Goal: Task Accomplishment & Management: Manage account settings

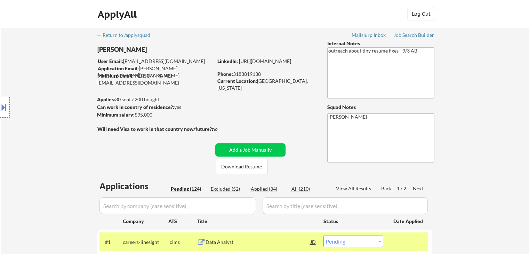
select select ""pending""
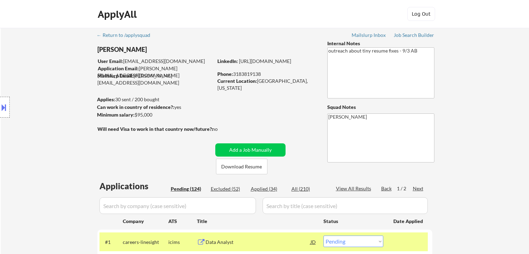
select select ""pending""
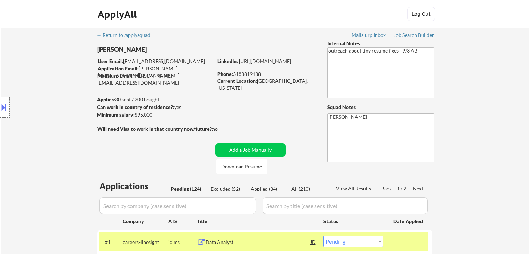
select select ""pending""
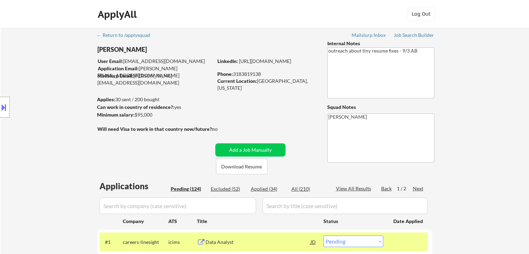
select select ""pending""
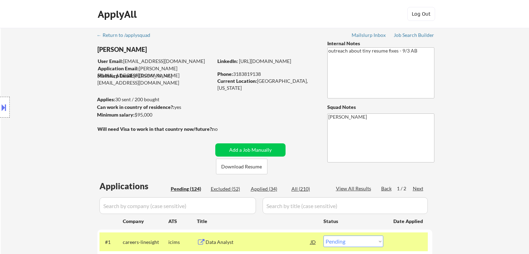
select select ""pending""
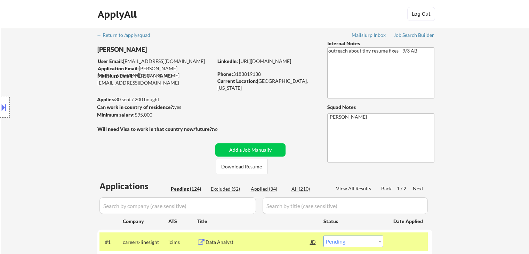
select select ""pending""
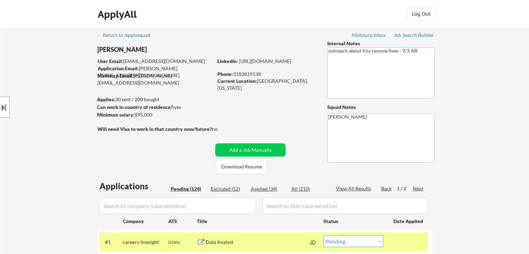
select select ""pending""
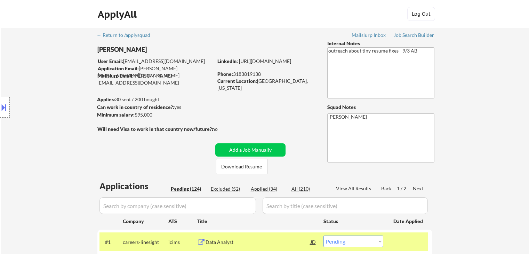
select select ""pending""
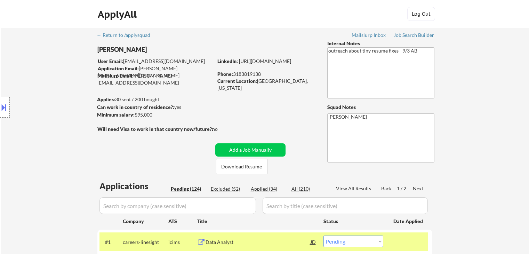
select select ""pending""
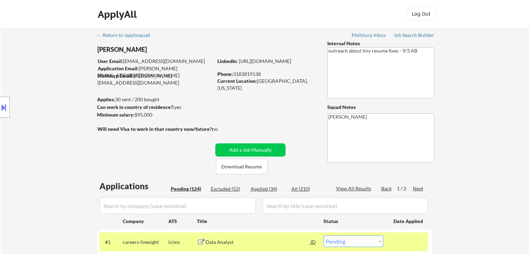
select select ""pending""
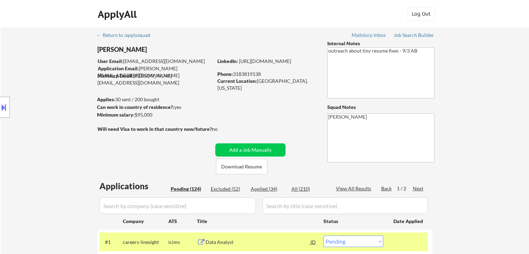
select select ""pending""
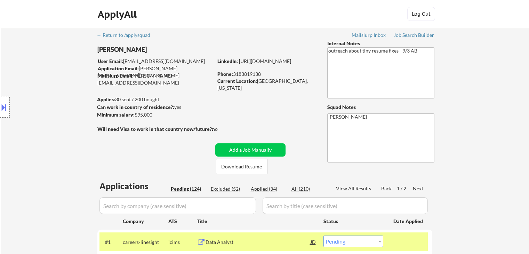
select select ""pending""
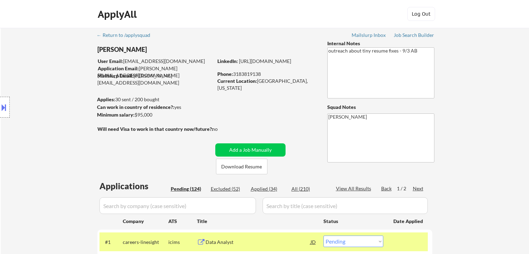
select select ""pending""
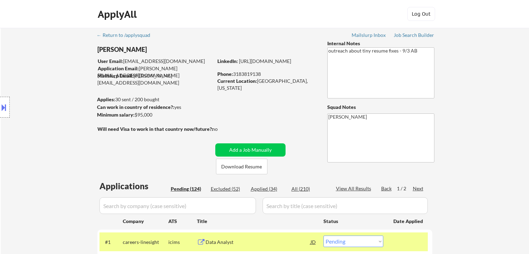
select select ""pending""
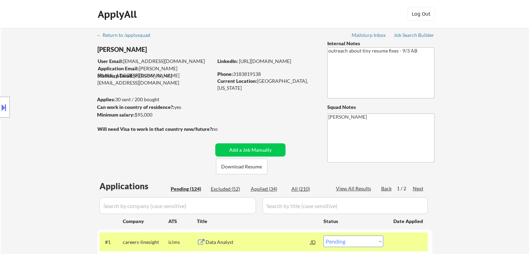
select select ""pending""
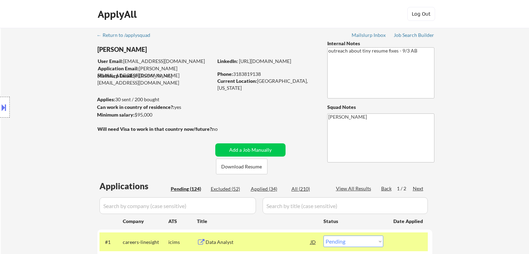
select select ""pending""
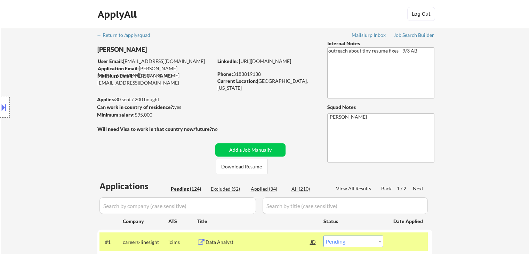
select select ""pending""
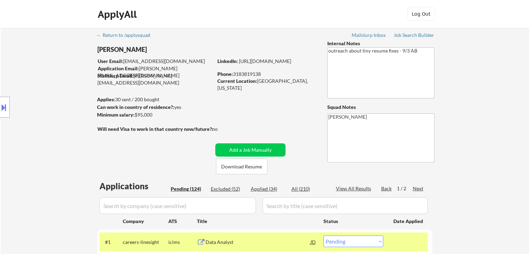
select select ""pending""
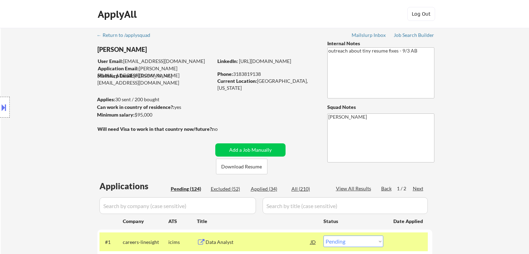
select select ""pending""
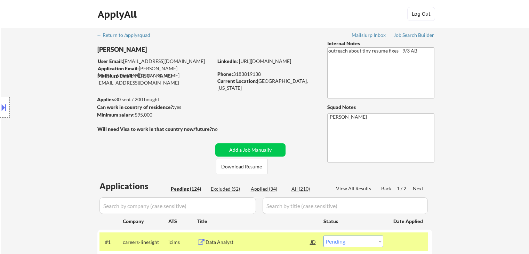
select select ""pending""
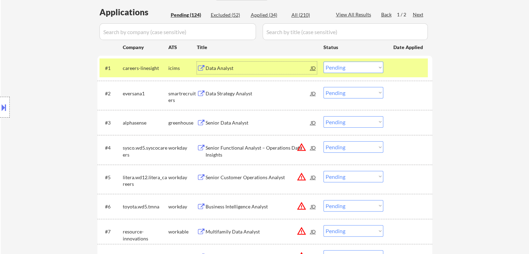
scroll to position [174, 0]
drag, startPoint x: 373, startPoint y: 66, endPoint x: 368, endPoint y: 70, distance: 5.7
click at [373, 66] on select "Choose an option... Pending Applied Excluded (Questions) Excluded (Expired) Exc…" at bounding box center [353, 67] width 60 height 11
select select ""excluded__location_""
click at [323, 62] on select "Choose an option... Pending Applied Excluded (Questions) Excluded (Expired) Exc…" at bounding box center [353, 67] width 60 height 11
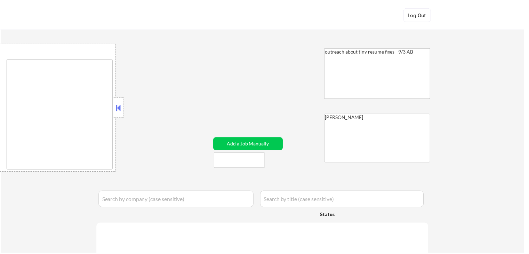
scroll to position [202, 0]
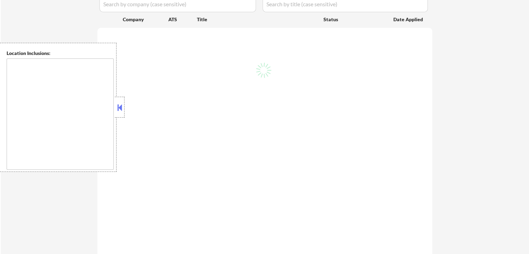
type textarea "[GEOGRAPHIC_DATA], [GEOGRAPHIC_DATA], [GEOGRAPHIC_DATA], [GEOGRAPHIC_DATA], [GE…"
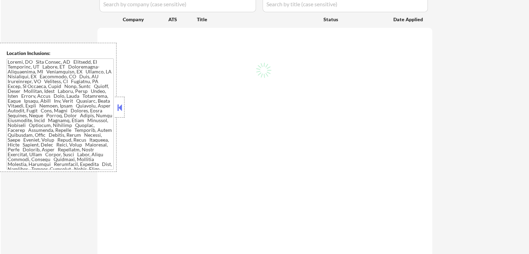
click at [480, 182] on div "← Return to /applysquad Mailslurp Inbox Job Search Builder [PERSON_NAME] User E…" at bounding box center [265, 130] width 528 height 609
click at [121, 105] on button at bounding box center [120, 107] width 8 height 10
click at [119, 107] on button at bounding box center [120, 107] width 8 height 10
select select ""pending""
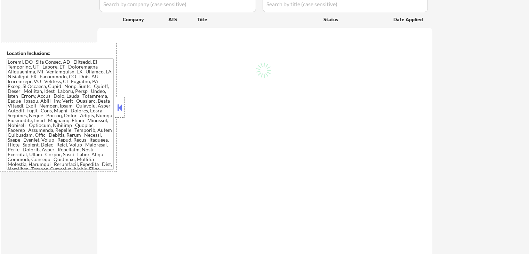
select select ""pending""
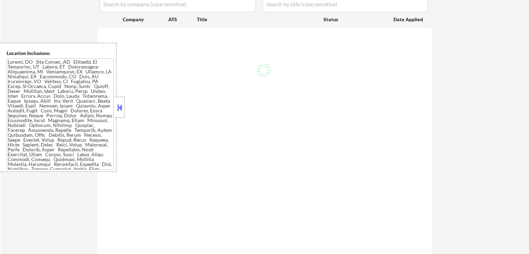
select select ""pending""
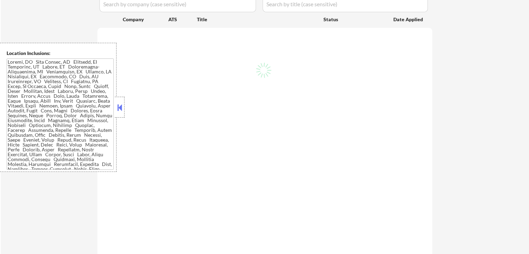
select select ""pending""
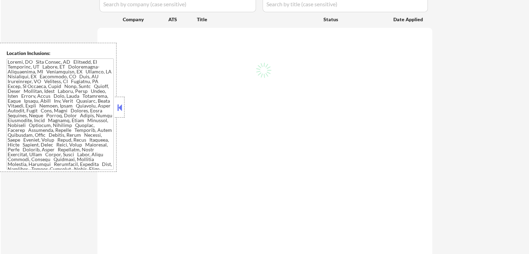
select select ""pending""
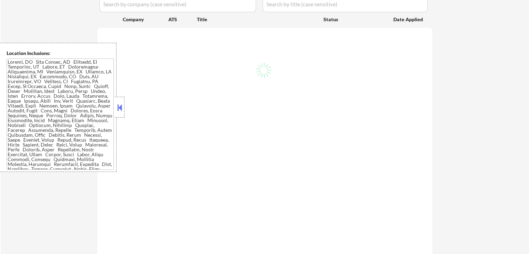
select select ""pending""
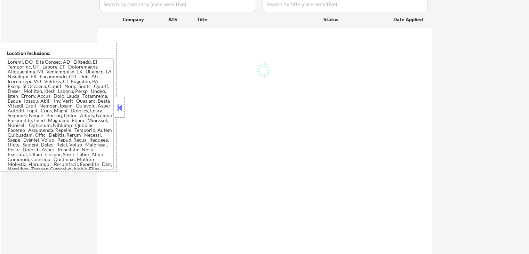
select select ""pending""
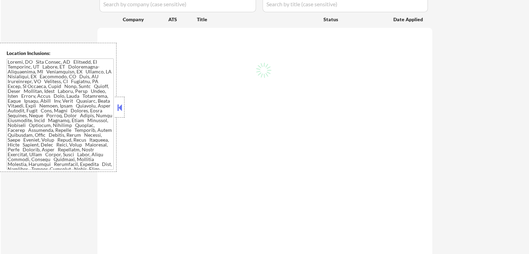
select select ""pending""
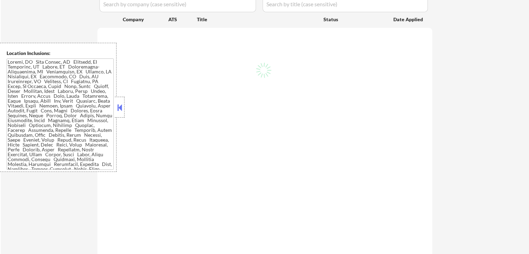
select select ""pending""
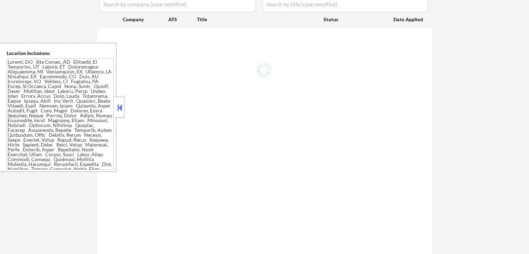
select select ""pending""
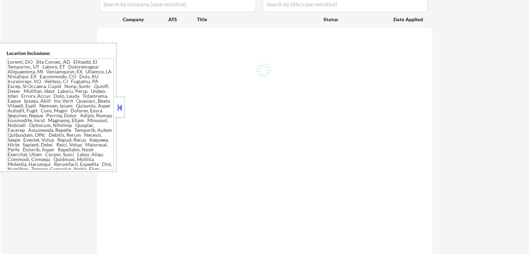
select select ""pending""
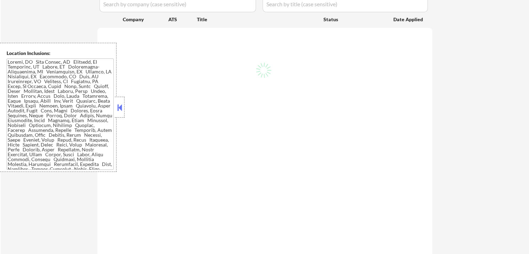
select select ""pending""
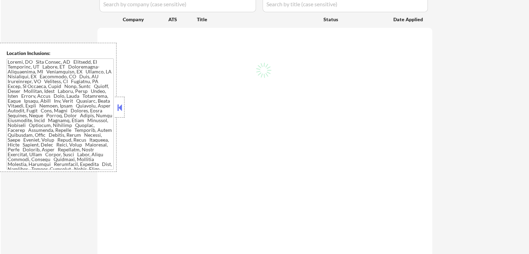
select select ""pending""
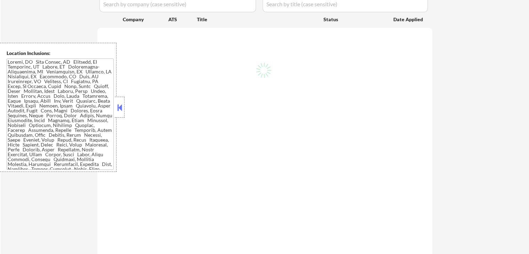
select select ""pending""
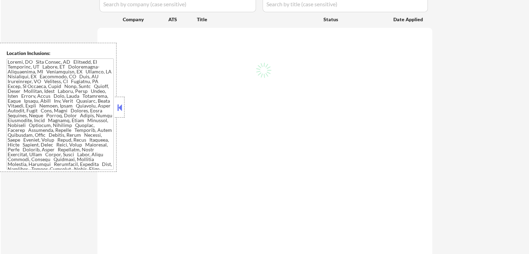
select select ""pending""
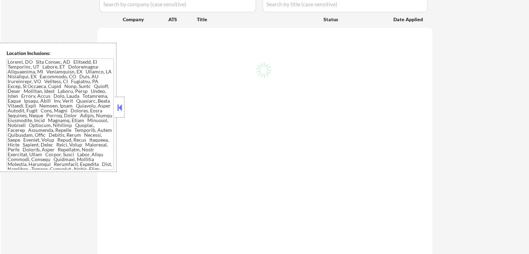
select select ""pending""
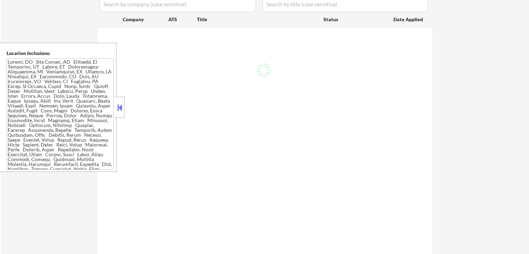
select select ""pending""
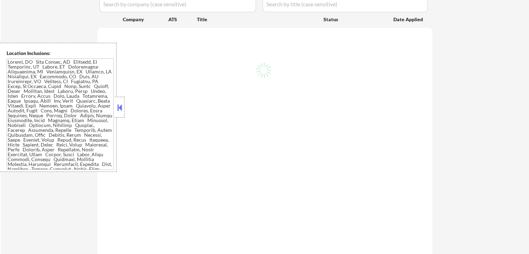
select select ""pending""
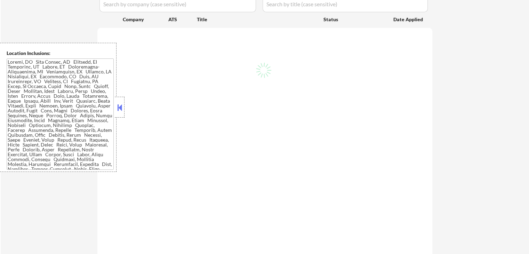
select select ""pending""
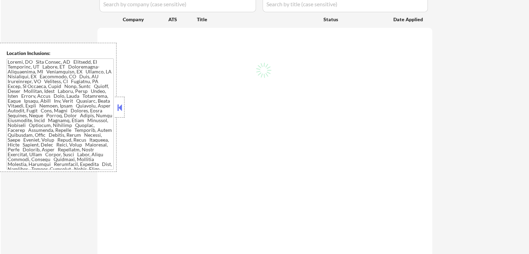
select select ""pending""
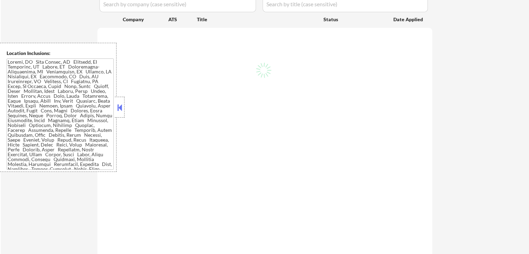
select select ""pending""
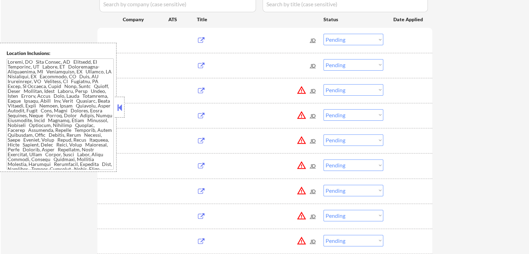
scroll to position [174, 0]
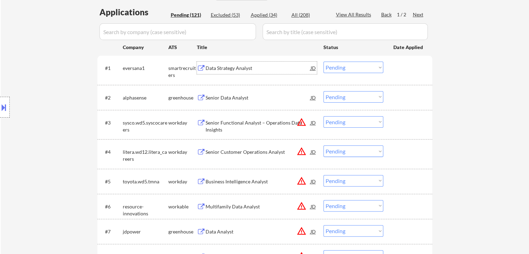
click at [224, 67] on div "Data Strategy Analyst" at bounding box center [257, 68] width 105 height 7
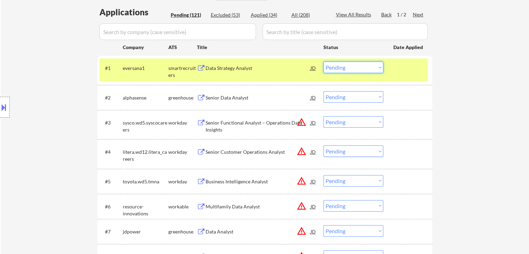
drag, startPoint x: 356, startPoint y: 68, endPoint x: 359, endPoint y: 73, distance: 5.1
click at [356, 69] on select "Choose an option... Pending Applied Excluded (Questions) Excluded (Expired) Exc…" at bounding box center [353, 67] width 60 height 11
click at [323, 62] on select "Choose an option... Pending Applied Excluded (Questions) Excluded (Expired) Exc…" at bounding box center [353, 67] width 60 height 11
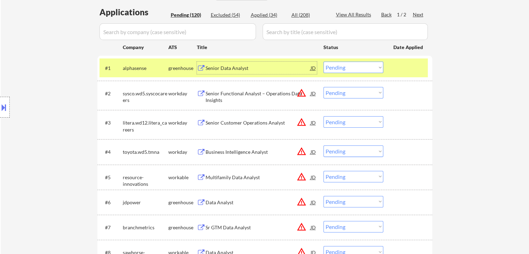
click at [222, 66] on div "Senior Data Analyst" at bounding box center [257, 68] width 105 height 7
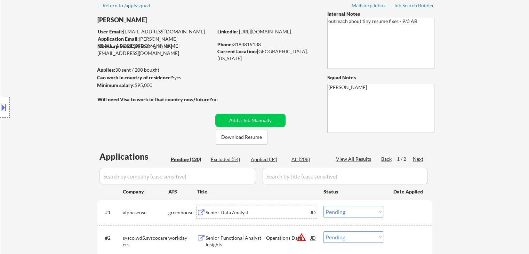
scroll to position [0, 0]
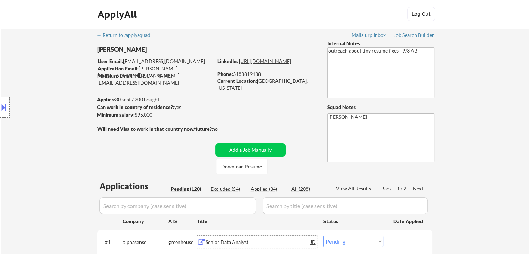
click at [239, 64] on link "[URL][DOMAIN_NAME]" at bounding box center [265, 61] width 52 height 6
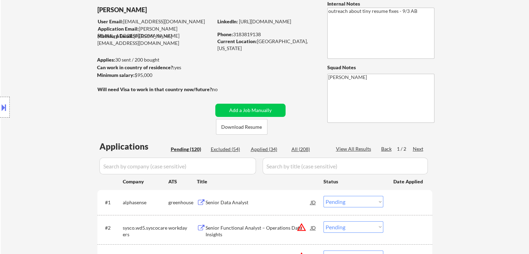
scroll to position [70, 0]
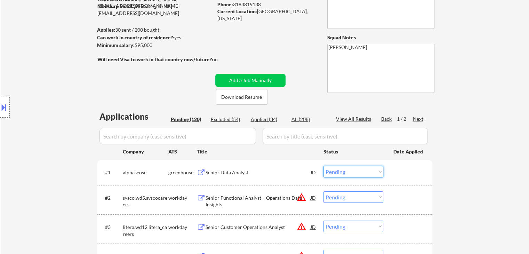
click at [336, 169] on select "Choose an option... Pending Applied Excluded (Questions) Excluded (Expired) Exc…" at bounding box center [353, 171] width 60 height 11
click at [323, 166] on select "Choose an option... Pending Applied Excluded (Questions) Excluded (Expired) Exc…" at bounding box center [353, 171] width 60 height 11
select select ""pending""
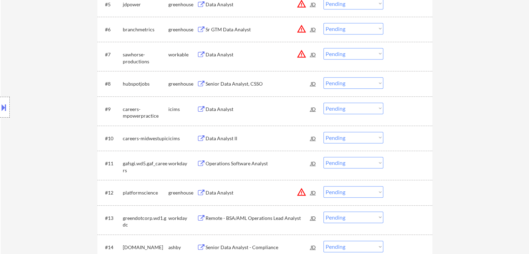
scroll to position [348, 0]
click at [223, 81] on div "Senior Data Analyst, CSSO" at bounding box center [257, 82] width 105 height 7
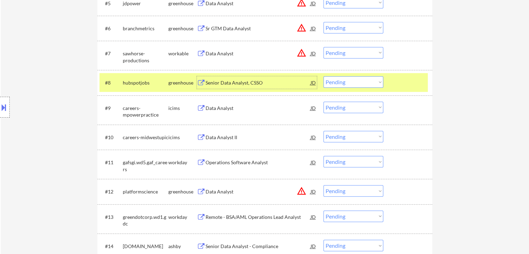
click at [344, 81] on select "Choose an option... Pending Applied Excluded (Questions) Excluded (Expired) Exc…" at bounding box center [353, 81] width 60 height 11
click at [323, 76] on select "Choose an option... Pending Applied Excluded (Questions) Excluded (Expired) Exc…" at bounding box center [353, 81] width 60 height 11
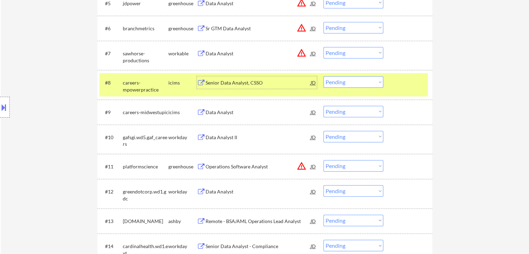
click at [235, 84] on div "Senior Data Analyst, CSSO" at bounding box center [257, 82] width 105 height 7
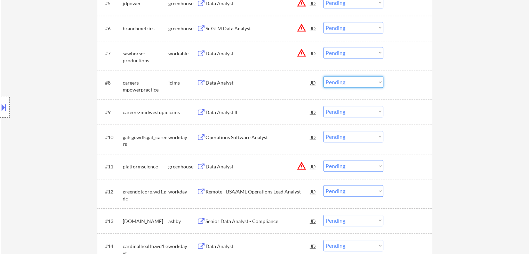
click at [358, 85] on select "Choose an option... Pending Applied Excluded (Questions) Excluded (Expired) Exc…" at bounding box center [353, 81] width 60 height 11
click at [323, 76] on select "Choose an option... Pending Applied Excluded (Questions) Excluded (Expired) Exc…" at bounding box center [353, 81] width 60 height 11
click at [227, 81] on div "Data Analyst" at bounding box center [257, 82] width 105 height 7
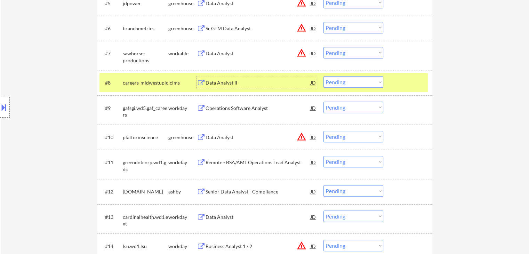
click at [217, 81] on div "Data Analyst II" at bounding box center [257, 82] width 105 height 7
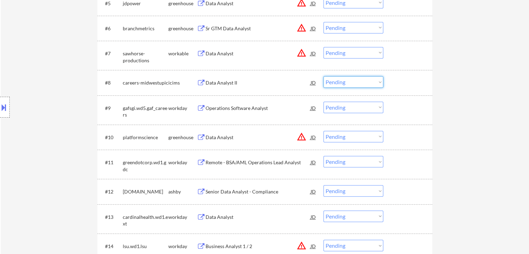
drag, startPoint x: 341, startPoint y: 83, endPoint x: 342, endPoint y: 87, distance: 4.4
click at [341, 83] on select "Choose an option... Pending Applied Excluded (Questions) Excluded (Expired) Exc…" at bounding box center [353, 81] width 60 height 11
click at [323, 76] on select "Choose an option... Pending Applied Excluded (Questions) Excluded (Expired) Exc…" at bounding box center [353, 81] width 60 height 11
click at [218, 82] on div "Data Analyst II" at bounding box center [257, 82] width 105 height 7
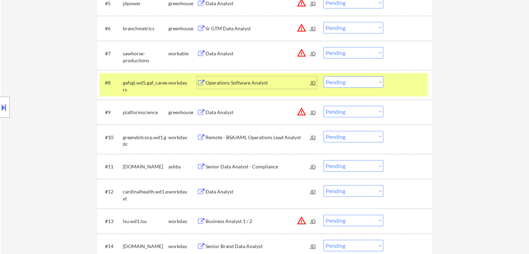
click at [235, 81] on div "Operations Software Analyst" at bounding box center [257, 82] width 105 height 7
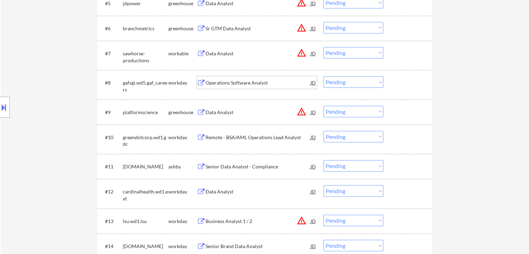
click at [338, 80] on select "Choose an option... Pending Applied Excluded (Questions) Excluded (Expired) Exc…" at bounding box center [353, 81] width 60 height 11
click at [323, 76] on select "Choose an option... Pending Applied Excluded (Questions) Excluded (Expired) Exc…" at bounding box center [353, 81] width 60 height 11
select select ""pending""
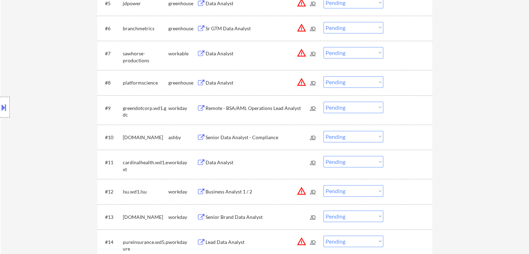
click at [223, 106] on div "Remote - BSA/AML Operations Lead Analyst" at bounding box center [257, 108] width 105 height 7
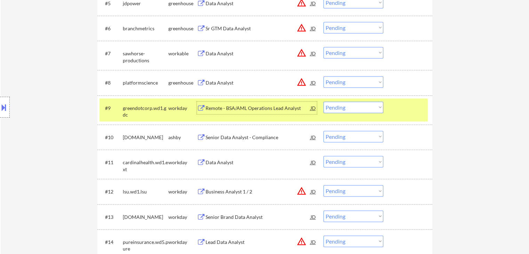
drag, startPoint x: 334, startPoint y: 107, endPoint x: 341, endPoint y: 112, distance: 8.3
click at [335, 107] on select "Choose an option... Pending Applied Excluded (Questions) Excluded (Expired) Exc…" at bounding box center [353, 106] width 60 height 11
click at [323, 101] on select "Choose an option... Pending Applied Excluded (Questions) Excluded (Expired) Exc…" at bounding box center [353, 106] width 60 height 11
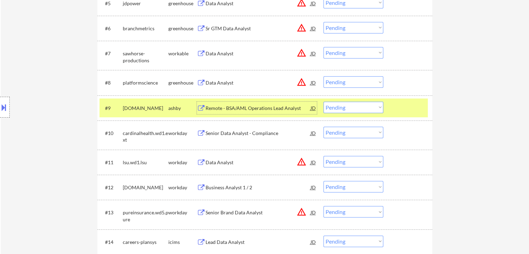
click at [244, 109] on div "Remote - BSA/AML Operations Lead Analyst" at bounding box center [257, 108] width 105 height 7
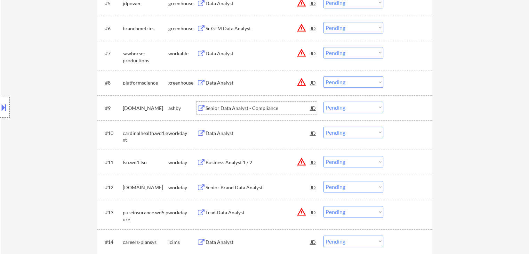
click at [333, 108] on select "Choose an option... Pending Applied Excluded (Questions) Excluded (Expired) Exc…" at bounding box center [353, 106] width 60 height 11
click at [323, 101] on select "Choose an option... Pending Applied Excluded (Questions) Excluded (Expired) Exc…" at bounding box center [353, 106] width 60 height 11
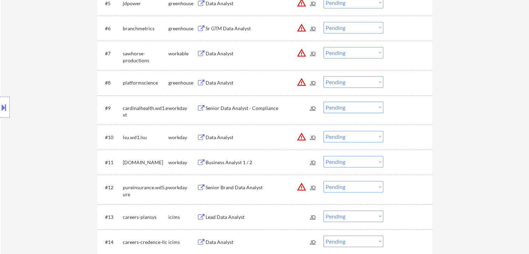
click at [244, 111] on div "Senior Data Analyst - Compliance" at bounding box center [257, 108] width 105 height 7
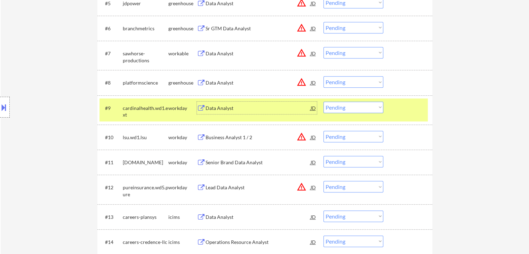
click at [345, 108] on select "Choose an option... Pending Applied Excluded (Questions) Excluded (Expired) Exc…" at bounding box center [353, 106] width 60 height 11
click at [323, 101] on select "Choose an option... Pending Applied Excluded (Questions) Excluded (Expired) Exc…" at bounding box center [353, 106] width 60 height 11
select select ""pending""
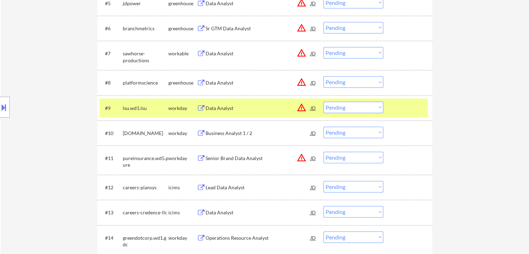
drag, startPoint x: 175, startPoint y: 107, endPoint x: 182, endPoint y: 112, distance: 7.5
click at [176, 107] on div "workday" at bounding box center [182, 108] width 28 height 7
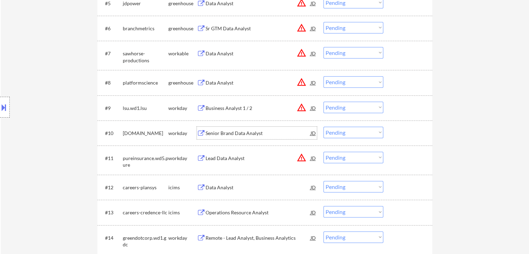
click at [235, 133] on div "Senior Brand Data Analyst" at bounding box center [257, 133] width 105 height 7
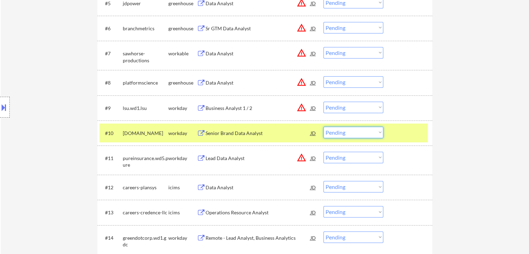
drag, startPoint x: 357, startPoint y: 133, endPoint x: 360, endPoint y: 137, distance: 4.7
click at [358, 133] on select "Choose an option... Pending Applied Excluded (Questions) Excluded (Expired) Exc…" at bounding box center [353, 131] width 60 height 11
click at [323, 126] on select "Choose an option... Pending Applied Excluded (Questions) Excluded (Expired) Exc…" at bounding box center [353, 131] width 60 height 11
select select ""pending""
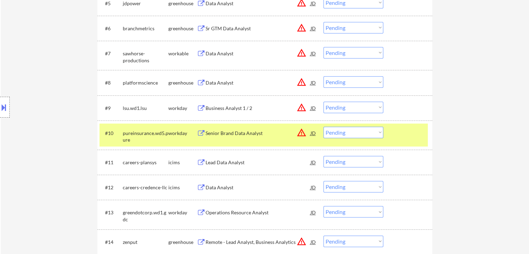
click at [181, 132] on div "workday" at bounding box center [182, 133] width 28 height 7
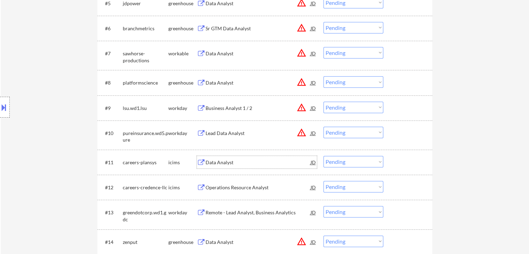
click at [226, 164] on div "Data Analyst" at bounding box center [257, 162] width 105 height 7
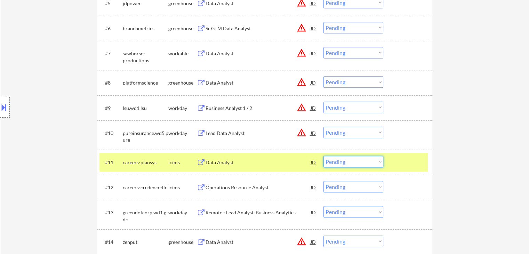
drag, startPoint x: 368, startPoint y: 161, endPoint x: 370, endPoint y: 165, distance: 4.4
click at [368, 162] on select "Choose an option... Pending Applied Excluded (Questions) Excluded (Expired) Exc…" at bounding box center [353, 161] width 60 height 11
click at [323, 156] on select "Choose an option... Pending Applied Excluded (Questions) Excluded (Expired) Exc…" at bounding box center [353, 161] width 60 height 11
select select ""pending""
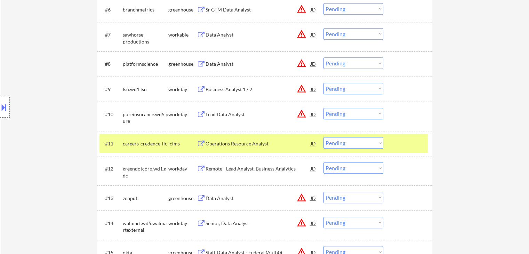
scroll to position [382, 0]
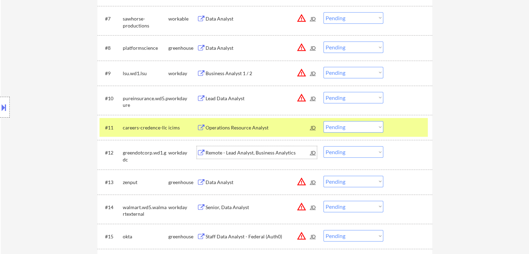
click at [245, 150] on div "Remote - Lead Analyst, Business Analytics" at bounding box center [257, 152] width 105 height 7
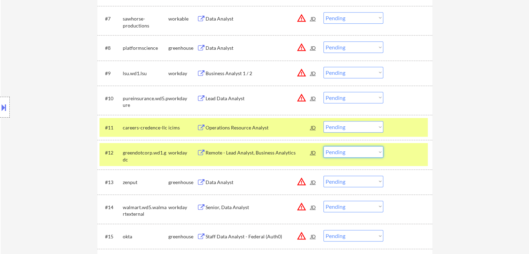
click at [354, 152] on select "Choose an option... Pending Applied Excluded (Questions) Excluded (Expired) Exc…" at bounding box center [353, 151] width 60 height 11
click at [323, 146] on select "Choose an option... Pending Applied Excluded (Questions) Excluded (Expired) Exc…" at bounding box center [353, 151] width 60 height 11
select select ""pending""
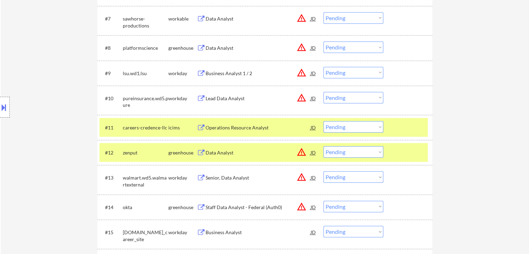
click at [181, 153] on div "greenhouse" at bounding box center [182, 152] width 28 height 7
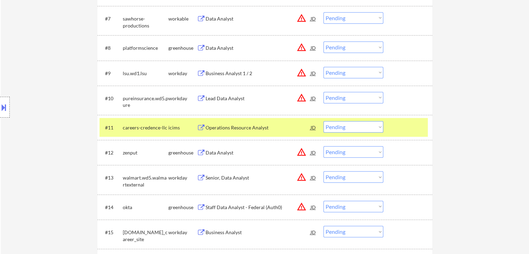
click at [243, 127] on div "Operations Resource Analyst" at bounding box center [257, 127] width 105 height 7
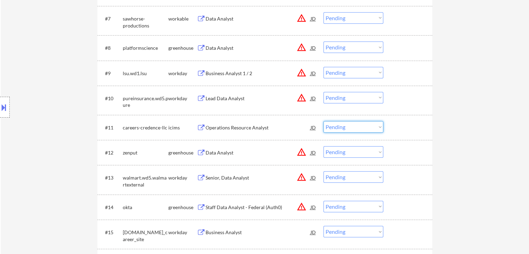
click at [346, 129] on select "Choose an option... Pending Applied Excluded (Questions) Excluded (Expired) Exc…" at bounding box center [353, 126] width 60 height 11
click at [323, 121] on select "Choose an option... Pending Applied Excluded (Questions) Excluded (Expired) Exc…" at bounding box center [353, 126] width 60 height 11
select select ""pending""
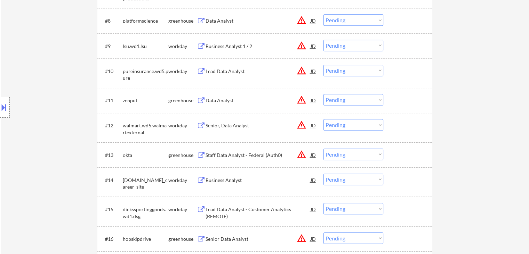
scroll to position [452, 0]
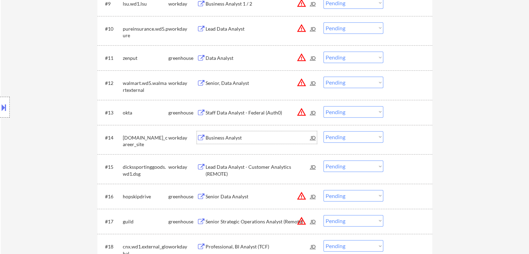
click at [209, 139] on div "Business Analyst" at bounding box center [257, 137] width 105 height 7
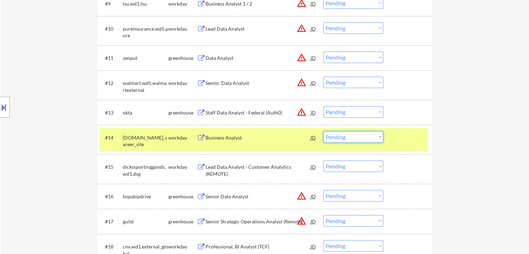
drag, startPoint x: 345, startPoint y: 140, endPoint x: 352, endPoint y: 142, distance: 7.2
click at [345, 140] on select "Choose an option... Pending Applied Excluded (Questions) Excluded (Expired) Exc…" at bounding box center [353, 136] width 60 height 11
click at [323, 131] on select "Choose an option... Pending Applied Excluded (Questions) Excluded (Expired) Exc…" at bounding box center [353, 136] width 60 height 11
select select ""pending""
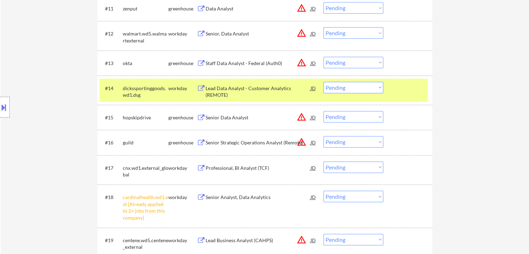
scroll to position [556, 0]
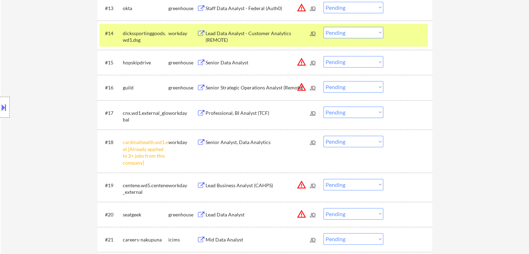
drag, startPoint x: 339, startPoint y: 135, endPoint x: 342, endPoint y: 139, distance: 4.7
click at [339, 136] on select "Choose an option... Pending Applied Excluded (Questions) Excluded (Expired) Exc…" at bounding box center [353, 141] width 60 height 11
click at [323, 136] on select "Choose an option... Pending Applied Excluded (Questions) Excluded (Expired) Exc…" at bounding box center [353, 141] width 60 height 11
select select ""pending""
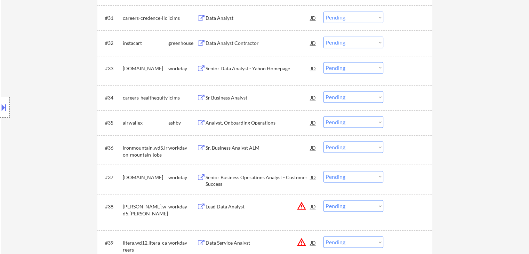
scroll to position [1077, 0]
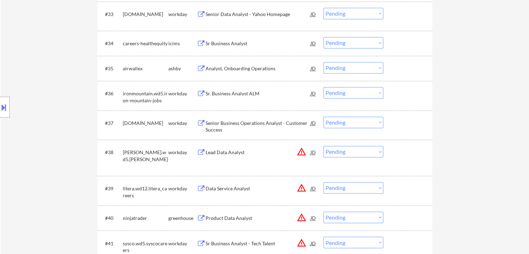
click at [226, 65] on div "Analyst, Onboarding Operations" at bounding box center [257, 68] width 105 height 7
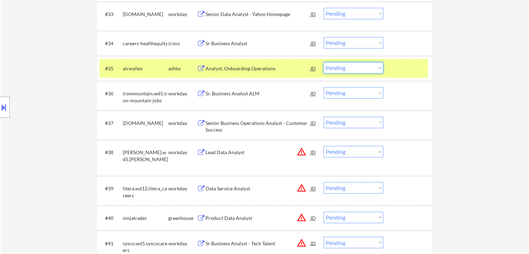
click at [351, 66] on select "Choose an option... Pending Applied Excluded (Questions) Excluded (Expired) Exc…" at bounding box center [353, 67] width 60 height 11
click at [323, 62] on select "Choose an option... Pending Applied Excluded (Questions) Excluded (Expired) Exc…" at bounding box center [353, 67] width 60 height 11
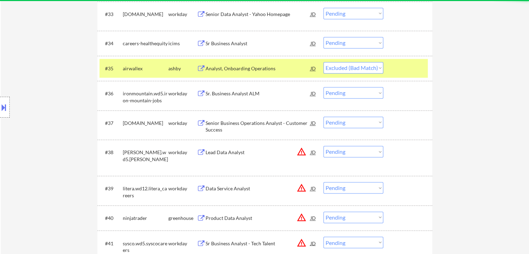
select select ""pending""
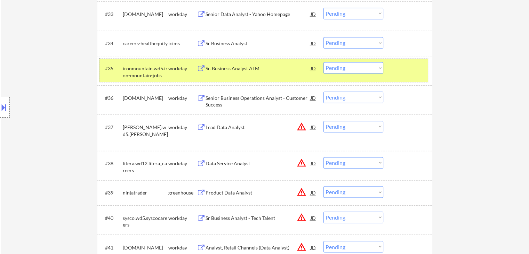
drag, startPoint x: 169, startPoint y: 71, endPoint x: 193, endPoint y: 85, distance: 27.9
click at [169, 71] on div "workday" at bounding box center [182, 68] width 28 height 7
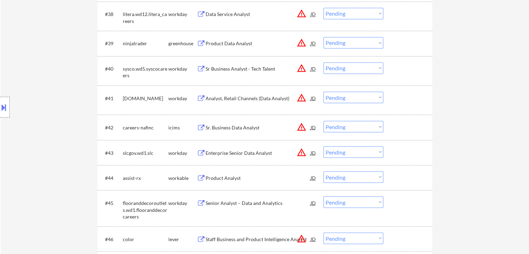
scroll to position [1286, 0]
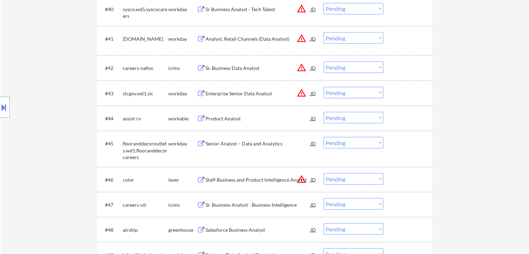
click at [230, 118] on div "Product Analyst" at bounding box center [257, 118] width 105 height 7
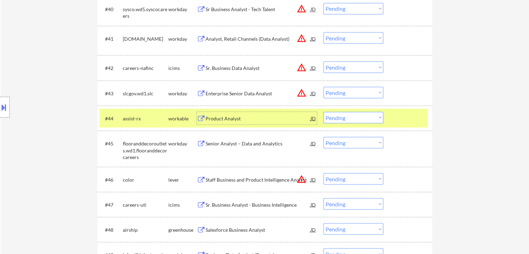
click at [348, 119] on select "Choose an option... Pending Applied Excluded (Questions) Excluded (Expired) Exc…" at bounding box center [353, 117] width 60 height 11
click at [323, 112] on select "Choose an option... Pending Applied Excluded (Questions) Excluded (Expired) Exc…" at bounding box center [353, 117] width 60 height 11
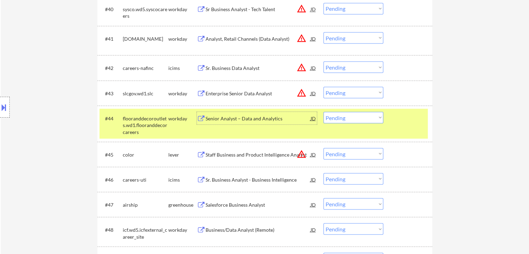
click at [258, 120] on div "Senior Analyst – Data and Analytics" at bounding box center [257, 118] width 105 height 7
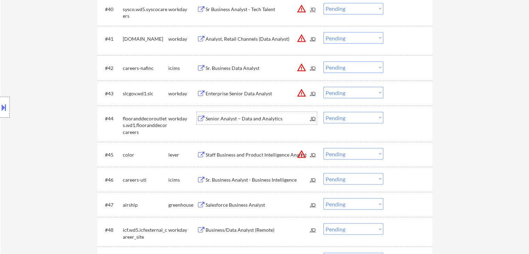
click at [328, 118] on select "Choose an option... Pending Applied Excluded (Questions) Excluded (Expired) Exc…" at bounding box center [353, 117] width 60 height 11
click at [323, 112] on select "Choose an option... Pending Applied Excluded (Questions) Excluded (Expired) Exc…" at bounding box center [353, 117] width 60 height 11
select select ""pending""
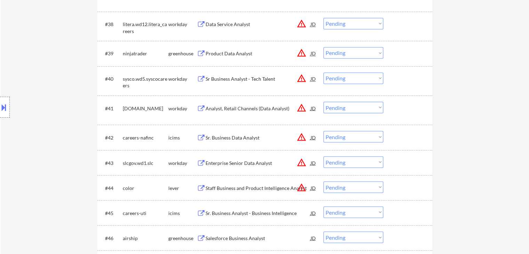
scroll to position [1321, 0]
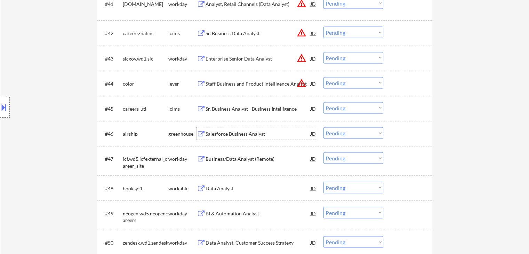
click at [232, 137] on div "Salesforce Business Analyst" at bounding box center [257, 133] width 105 height 13
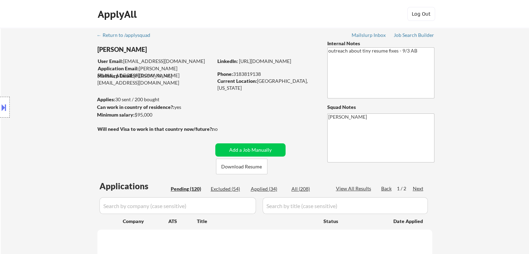
select select ""pending""
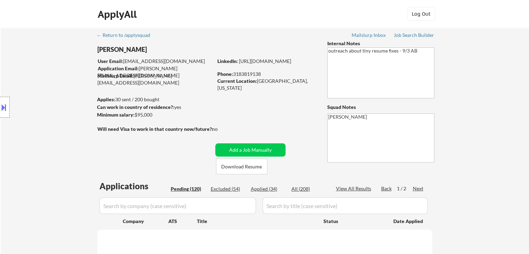
select select ""pending""
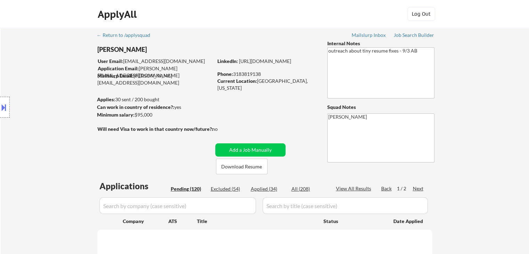
select select ""pending""
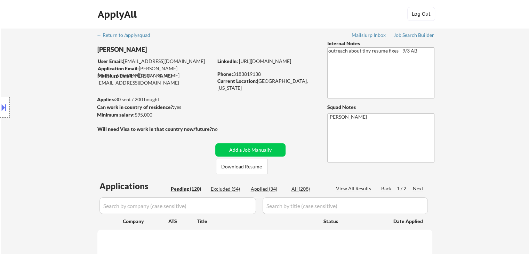
select select ""pending""
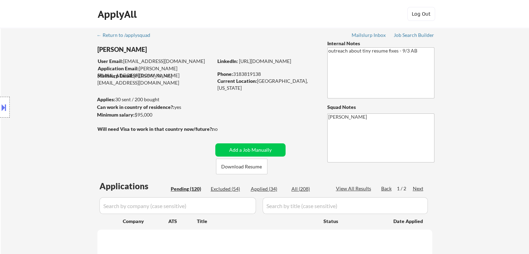
select select ""pending""
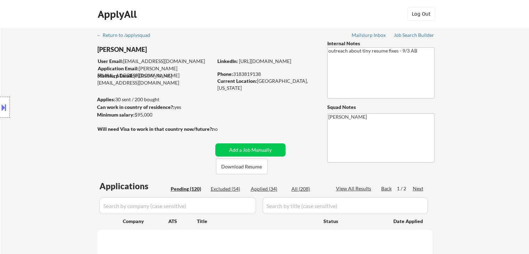
select select ""pending""
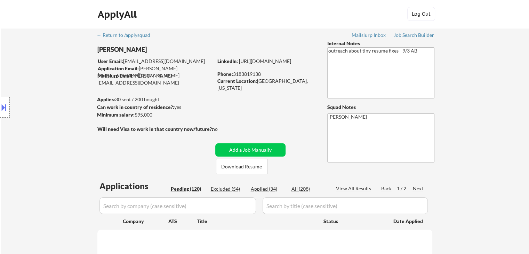
select select ""pending""
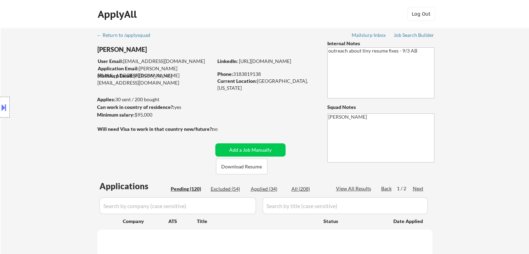
select select ""pending""
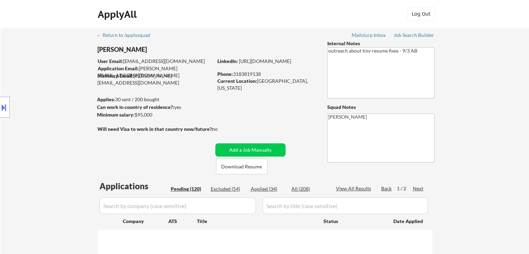
select select ""pending""
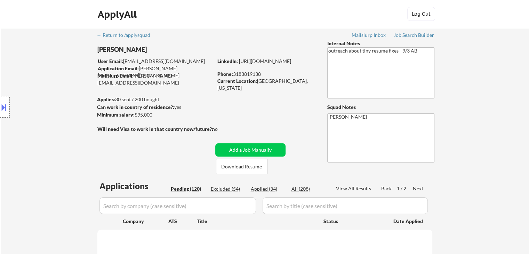
select select ""pending""
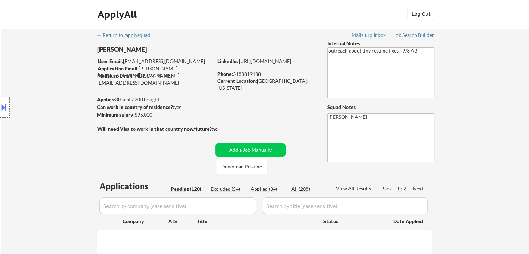
select select ""pending""
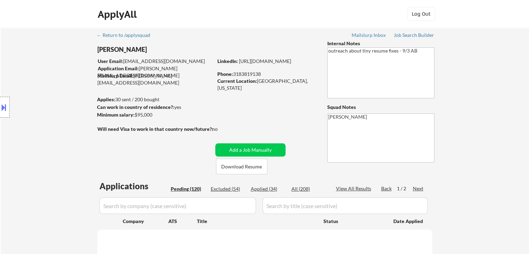
select select ""pending""
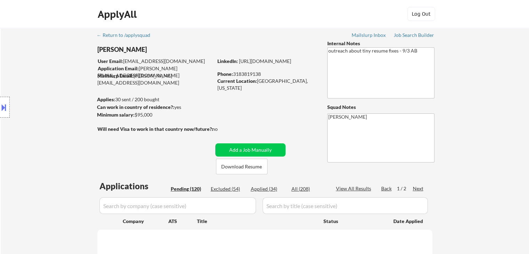
select select ""pending""
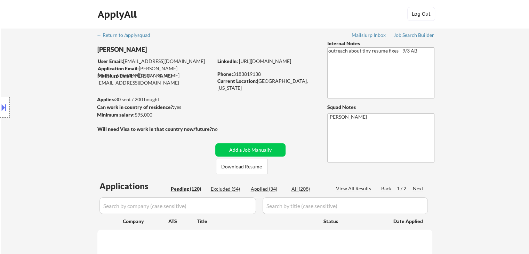
select select ""pending""
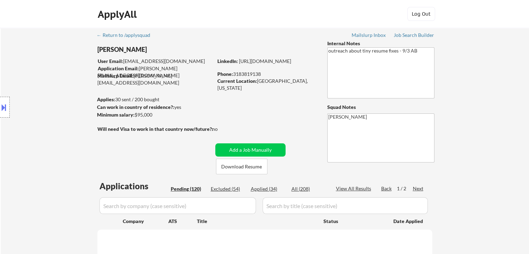
select select ""pending""
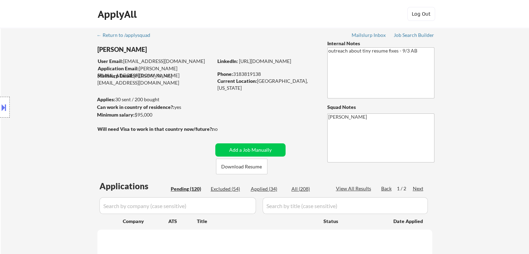
select select ""pending""
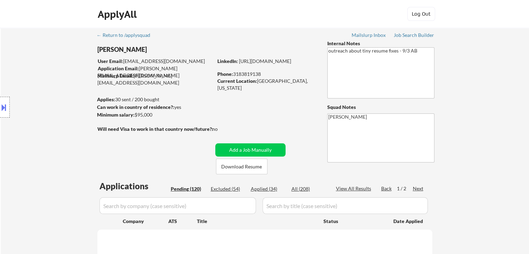
select select ""pending""
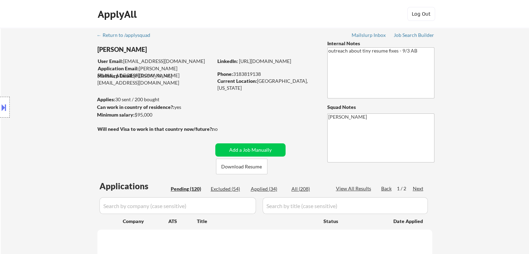
select select ""pending""
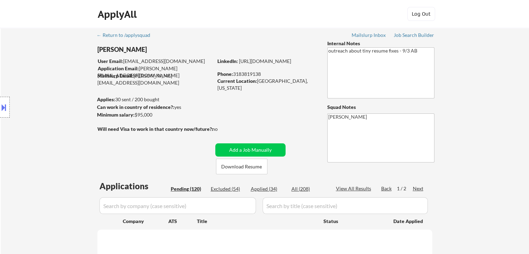
select select ""pending""
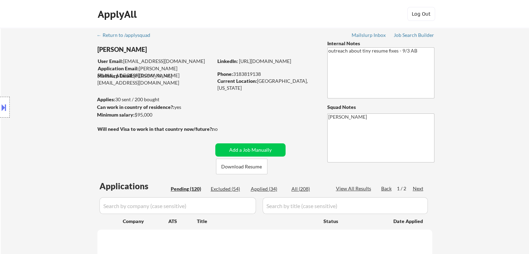
select select ""pending""
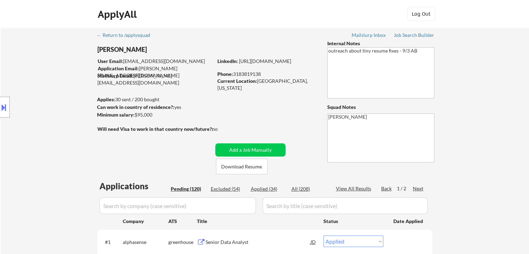
select select ""pending""
drag, startPoint x: 234, startPoint y: 73, endPoint x: 263, endPoint y: 72, distance: 28.9
click at [263, 72] on div "Phone: 3183819138" at bounding box center [266, 74] width 98 height 7
copy div "3183819138"
drag, startPoint x: 276, startPoint y: 81, endPoint x: 272, endPoint y: 85, distance: 5.4
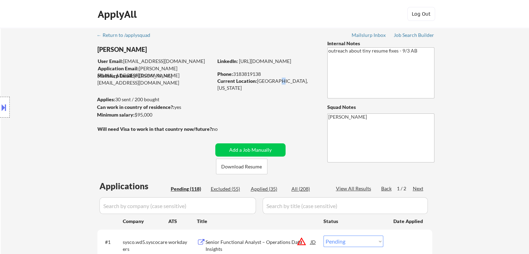
click at [275, 81] on div "Current Location: Monroe, Louisiana" at bounding box center [266, 84] width 98 height 14
drag, startPoint x: 264, startPoint y: 96, endPoint x: 261, endPoint y: 88, distance: 8.4
click at [259, 80] on div "Current Location: Monroe, Louisiana" at bounding box center [266, 84] width 98 height 14
drag, startPoint x: 257, startPoint y: 81, endPoint x: 297, endPoint y: 87, distance: 40.7
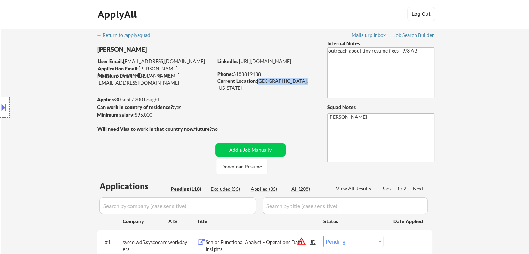
drag, startPoint x: 234, startPoint y: 73, endPoint x: 262, endPoint y: 74, distance: 28.2
click at [262, 74] on div "Phone: 3183819138" at bounding box center [266, 74] width 98 height 7
copy div "3183819138"
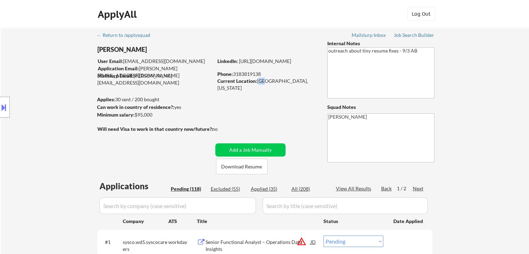
drag, startPoint x: 257, startPoint y: 80, endPoint x: 265, endPoint y: 80, distance: 8.0
click at [265, 80] on div "Current Location: Monroe, Louisiana" at bounding box center [266, 84] width 98 height 14
select select ""pending""
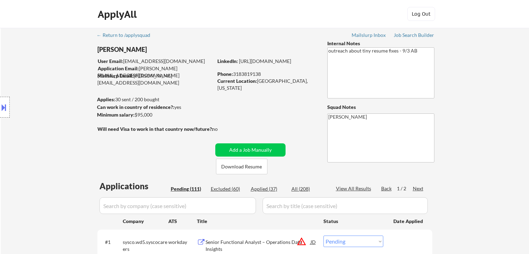
select select ""pending""
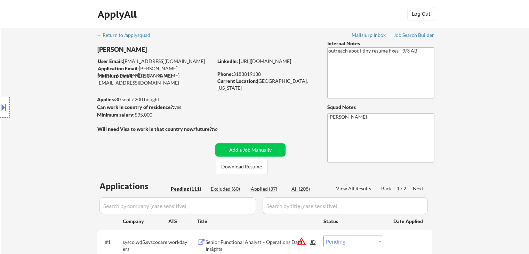
select select ""pending""
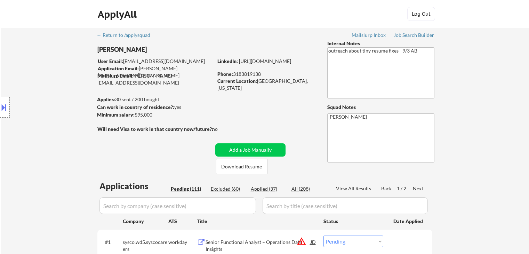
select select ""pending""
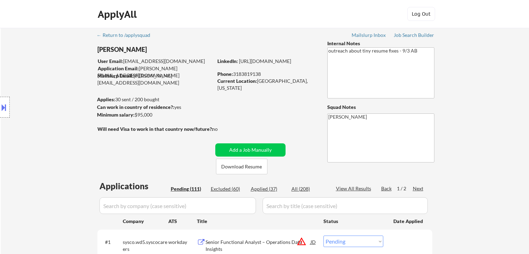
select select ""pending""
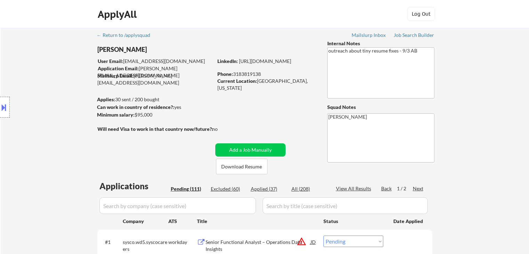
select select ""pending""
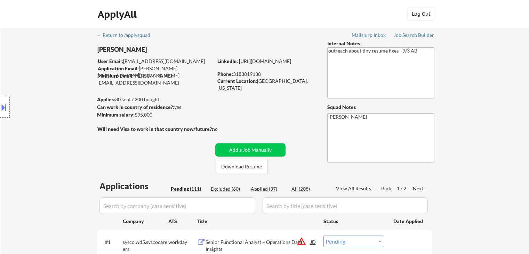
select select ""pending""
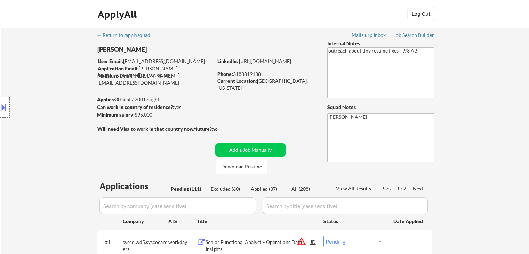
select select ""pending""
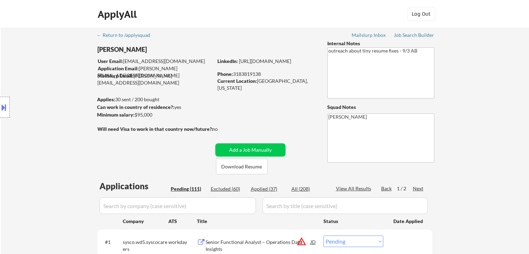
select select ""pending""
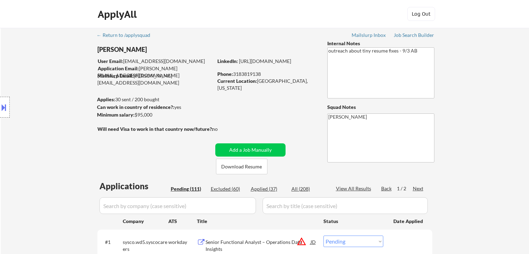
select select ""pending""
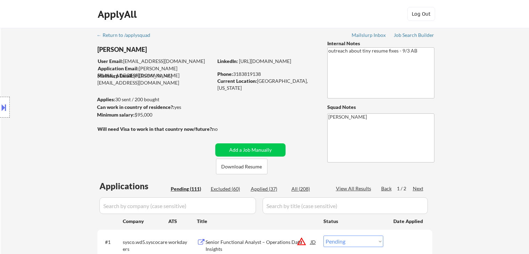
select select ""pending""
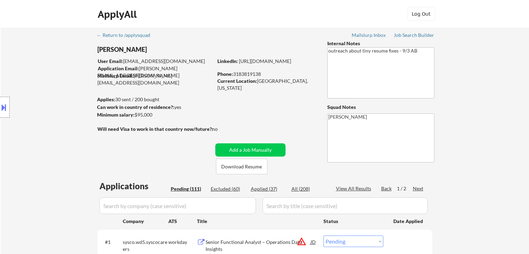
select select ""pending""
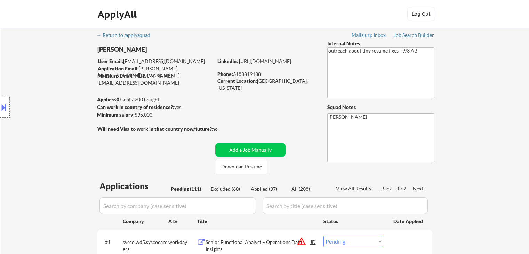
select select ""pending""
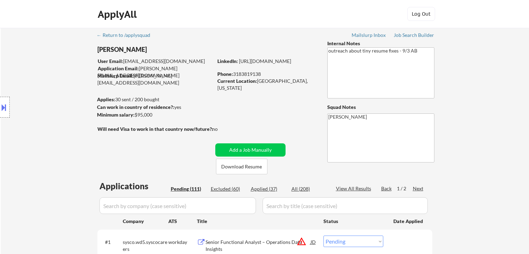
select select ""pending""
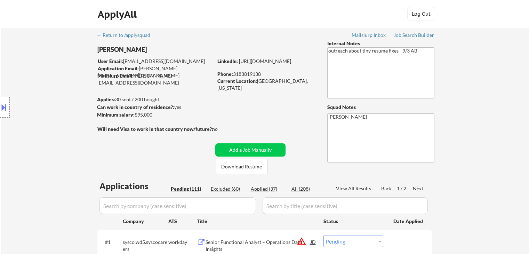
select select ""pending""
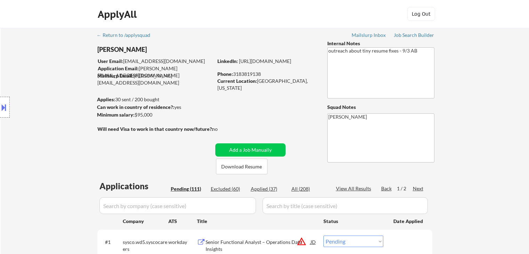
select select ""pending""
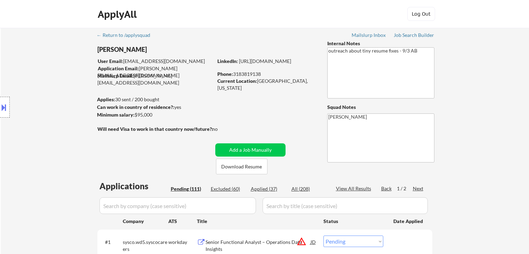
select select ""pending""
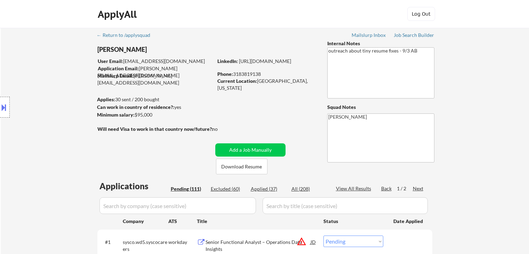
select select ""pending""
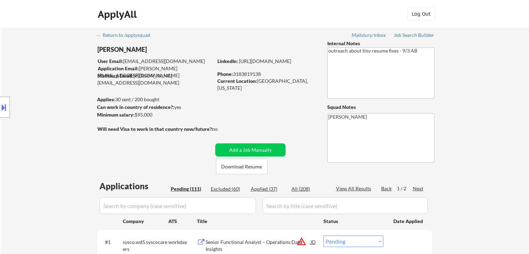
select select ""pending""
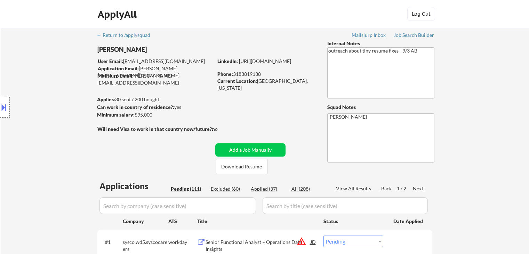
select select ""pending""
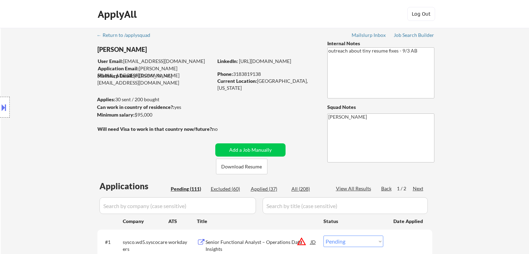
select select ""pending""
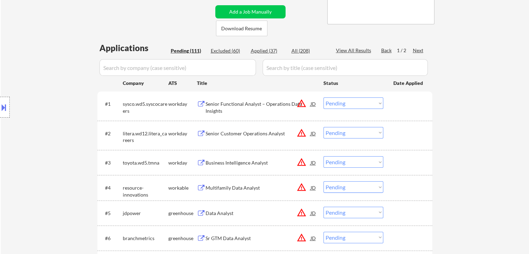
scroll to position [104, 0]
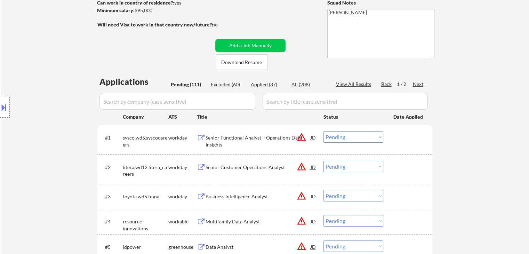
click at [263, 82] on div "Applied (37)" at bounding box center [268, 84] width 35 height 7
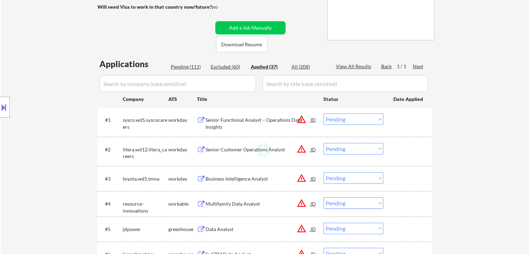
scroll to position [174, 0]
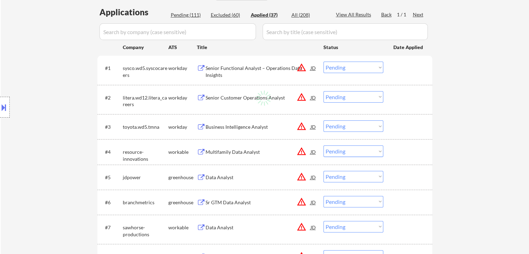
select select ""applied""
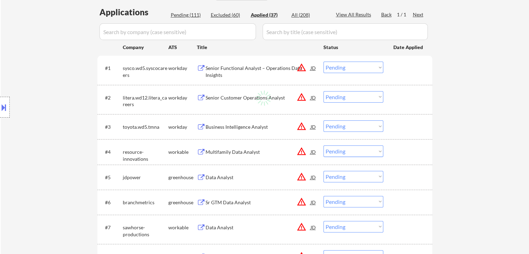
select select ""applied""
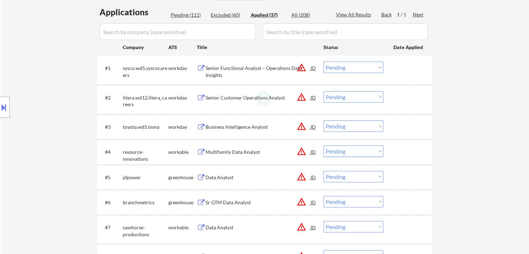
select select ""applied""
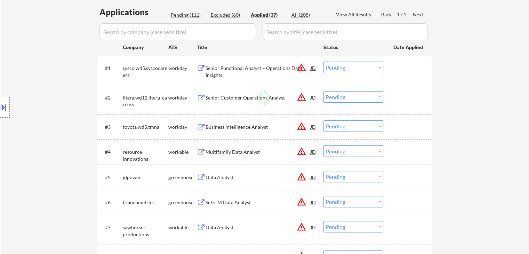
select select ""applied""
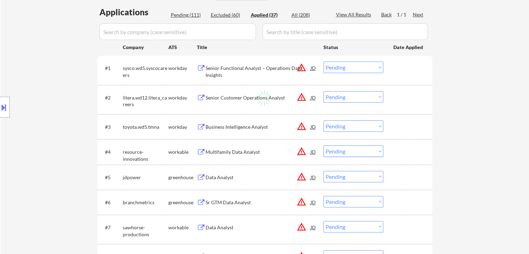
select select ""applied""
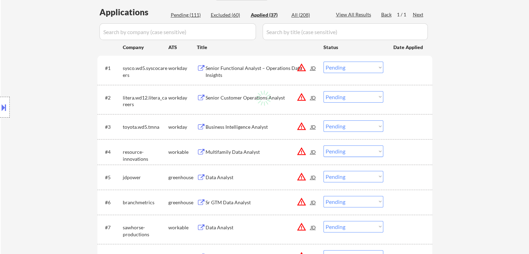
select select ""applied""
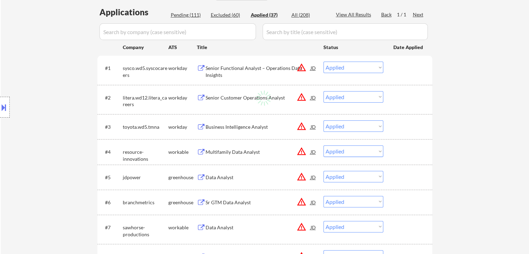
select select ""applied""
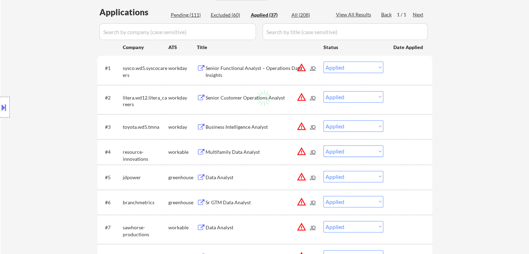
select select ""applied""
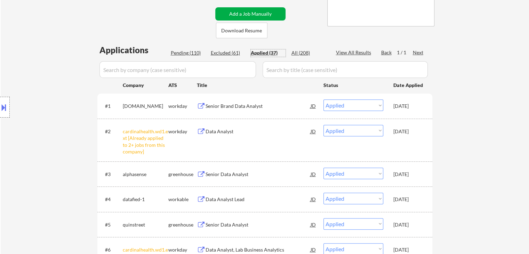
scroll to position [139, 0]
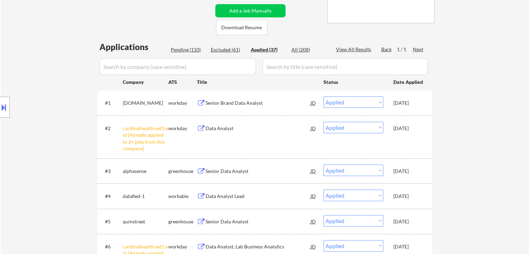
select select ""applied""
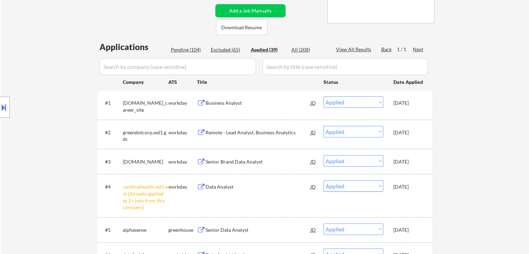
select select ""applied""
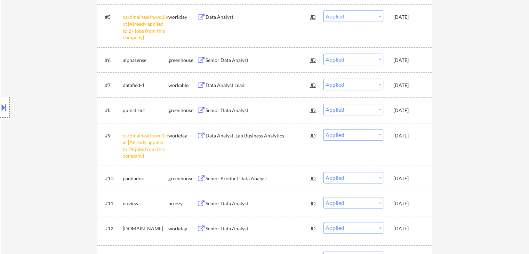
scroll to position [348, 0]
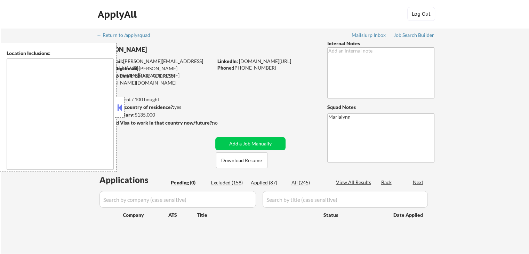
type textarea "[GEOGRAPHIC_DATA], [GEOGRAPHIC_DATA] [GEOGRAPHIC_DATA], [GEOGRAPHIC_DATA] [GEOG…"
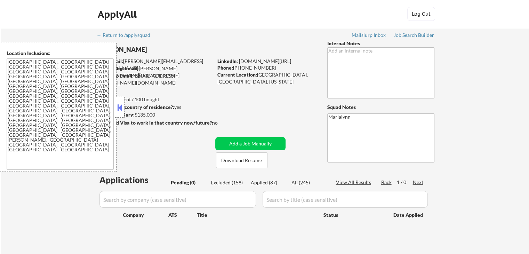
click at [119, 104] on button at bounding box center [120, 107] width 8 height 10
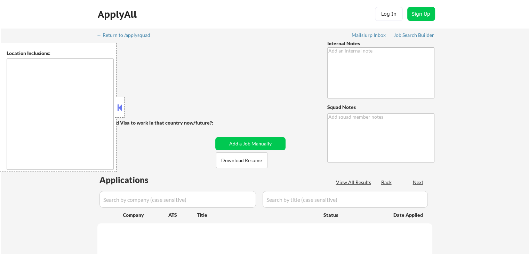
type textarea "Marialynn"
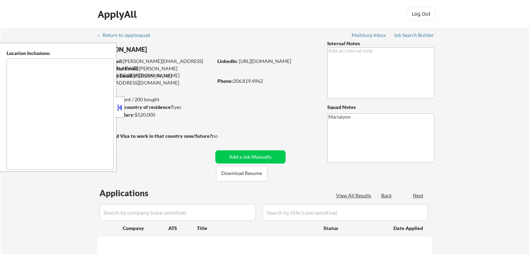
click at [118, 105] on button at bounding box center [120, 107] width 8 height 10
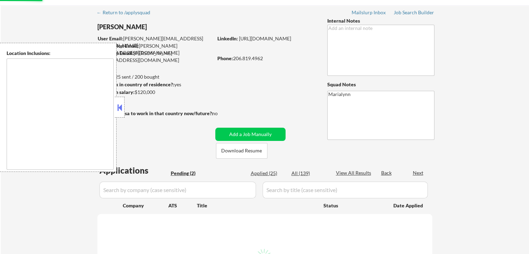
select select ""pending""
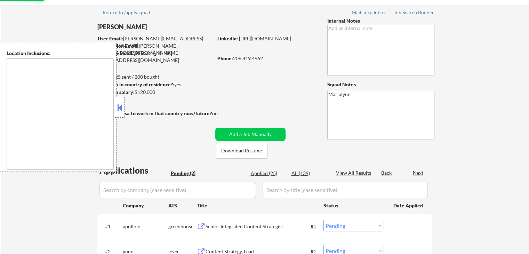
scroll to position [35, 0]
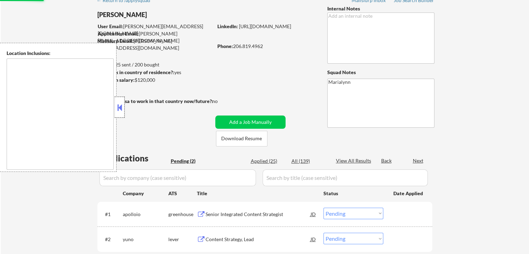
type textarea "[GEOGRAPHIC_DATA], [GEOGRAPHIC_DATA] [GEOGRAPHIC_DATA], [GEOGRAPHIC_DATA] [GEOG…"
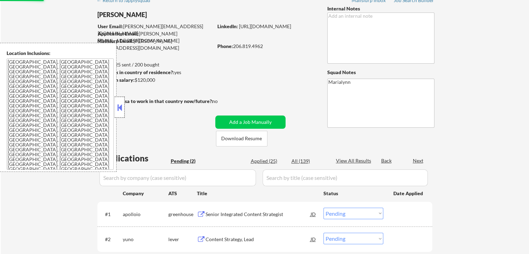
drag, startPoint x: 121, startPoint y: 102, endPoint x: 125, endPoint y: 103, distance: 4.4
click at [121, 102] on div "Location Inclusions: [GEOGRAPHIC_DATA], [GEOGRAPHIC_DATA] [GEOGRAPHIC_DATA], [G…" at bounding box center [62, 107] width 124 height 129
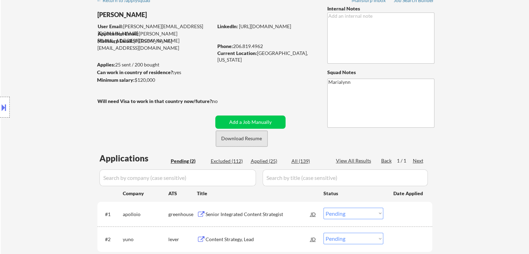
click at [247, 139] on button "Download Resume" at bounding box center [241, 139] width 51 height 16
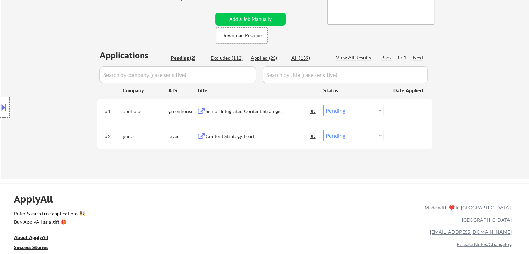
scroll to position [139, 0]
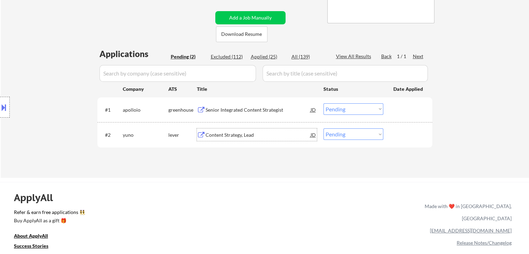
click at [238, 136] on div "Content Strategy, Lead" at bounding box center [257, 134] width 105 height 7
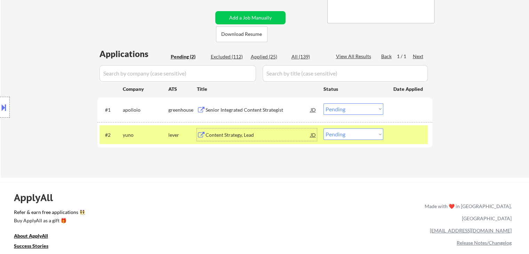
click at [343, 137] on select "Choose an option... Pending Applied Excluded (Questions) Excluded (Expired) Exc…" at bounding box center [353, 133] width 60 height 11
select select ""excluded__bad_match_""
click at [323, 128] on select "Choose an option... Pending Applied Excluded (Questions) Excluded (Expired) Exc…" at bounding box center [353, 133] width 60 height 11
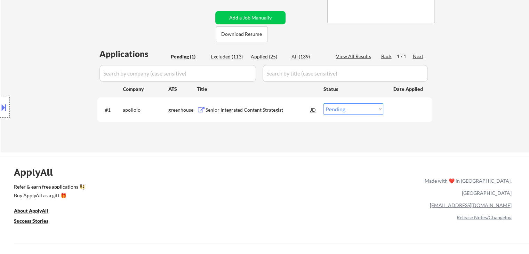
click at [235, 111] on div "Senior Integrated Content Strategist" at bounding box center [257, 109] width 105 height 7
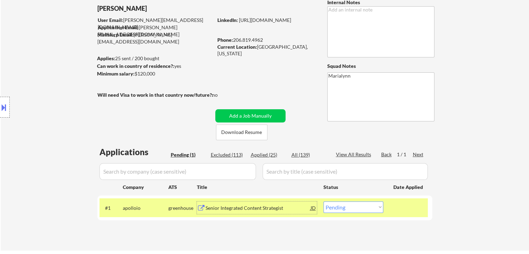
scroll to position [0, 0]
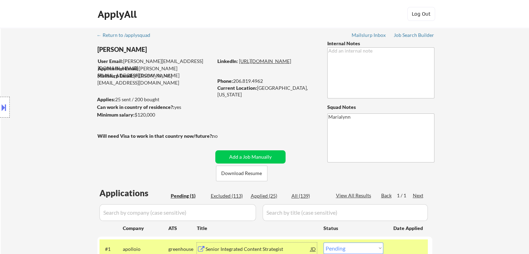
click at [254, 64] on link "[URL][DOMAIN_NAME]" at bounding box center [265, 61] width 52 height 6
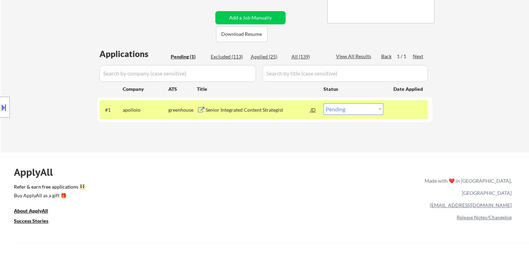
click at [349, 107] on select "Choose an option... Pending Applied Excluded (Questions) Excluded (Expired) Exc…" at bounding box center [353, 108] width 60 height 11
select select ""applied""
click at [323, 103] on select "Choose an option... Pending Applied Excluded (Questions) Excluded (Expired) Exc…" at bounding box center [353, 108] width 60 height 11
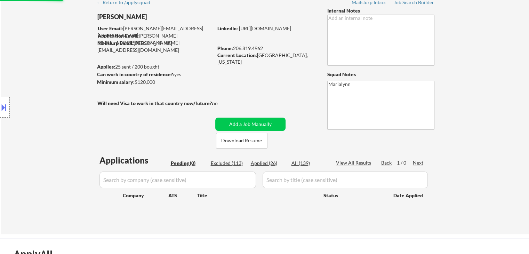
scroll to position [70, 0]
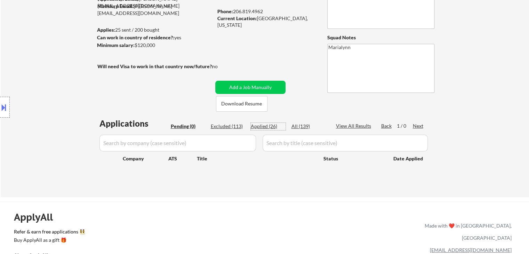
drag, startPoint x: 264, startPoint y: 125, endPoint x: 274, endPoint y: 123, distance: 10.0
click at [264, 125] on div "Applied (26)" at bounding box center [268, 126] width 35 height 7
select select ""applied""
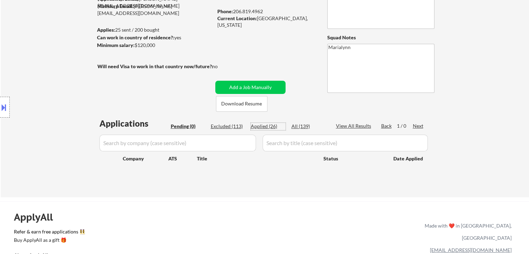
select select ""applied""
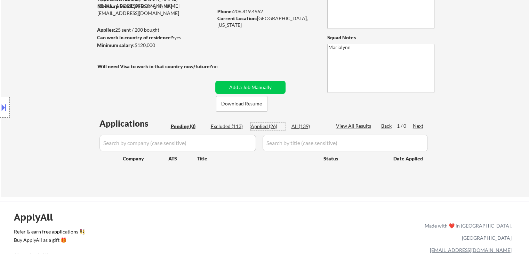
select select ""applied""
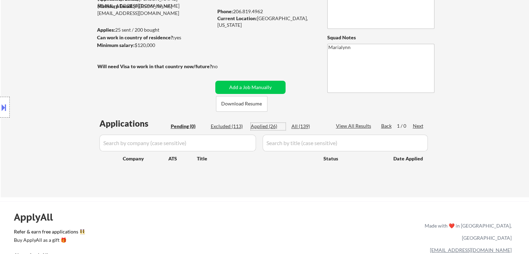
select select ""applied""
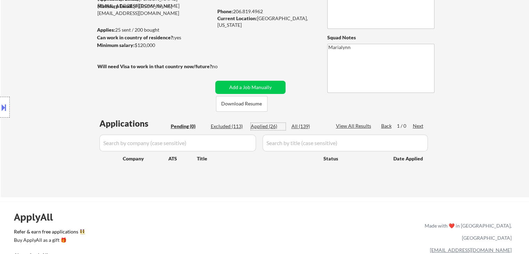
select select ""applied""
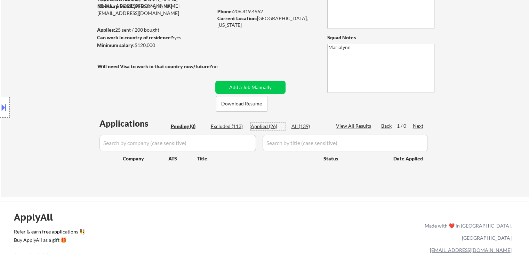
select select ""applied""
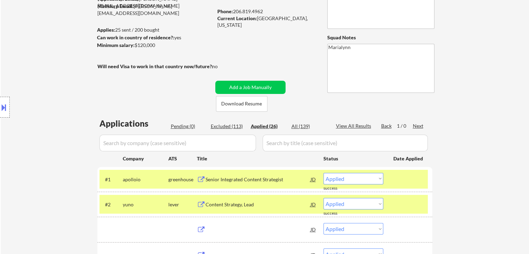
click at [274, 123] on div "Applied (26)" at bounding box center [268, 126] width 35 height 7
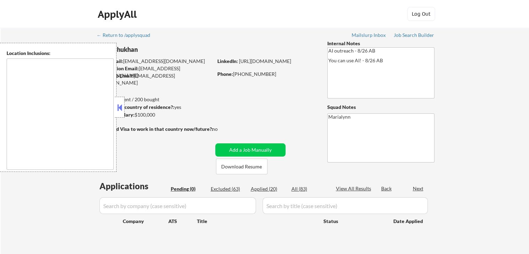
type textarea "[GEOGRAPHIC_DATA], [GEOGRAPHIC_DATA] [GEOGRAPHIC_DATA], [GEOGRAPHIC_DATA] [GEOG…"
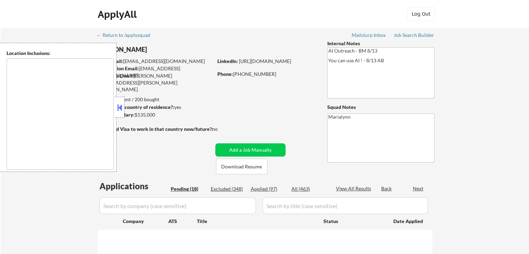
select select ""pending""
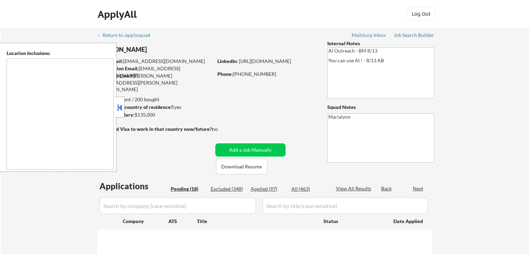
select select ""pending""
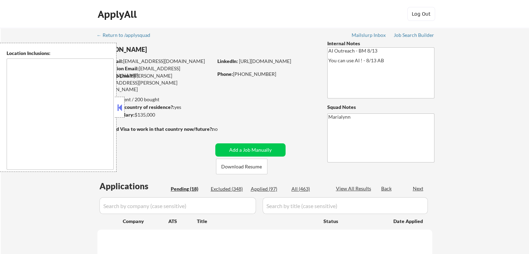
select select ""pending""
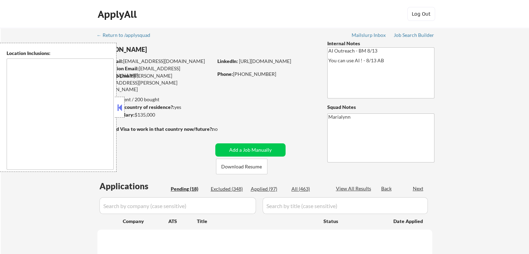
select select ""pending""
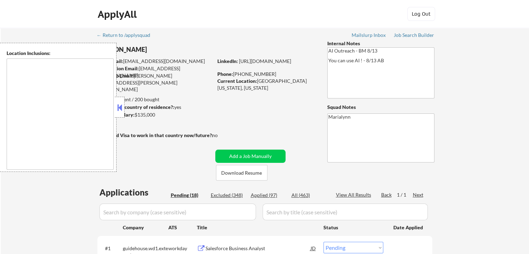
click at [118, 104] on button at bounding box center [120, 107] width 8 height 10
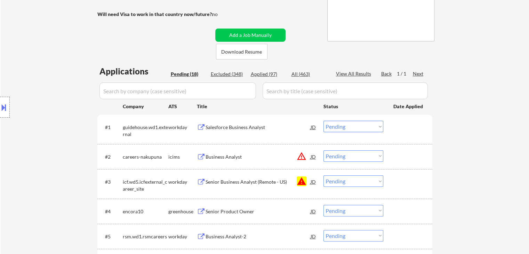
scroll to position [139, 0]
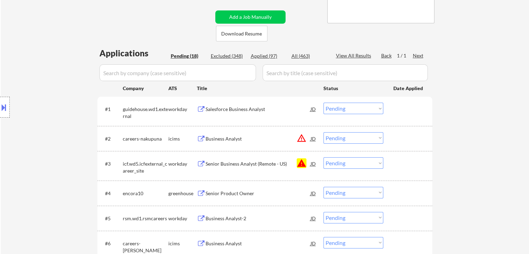
drag, startPoint x: 353, startPoint y: 162, endPoint x: 358, endPoint y: 166, distance: 6.1
click at [353, 162] on select "Choose an option... Pending Applied Excluded (Questions) Excluded (Expired) Exc…" at bounding box center [353, 162] width 60 height 11
click at [323, 157] on select "Choose an option... Pending Applied Excluded (Questions) Excluded (Expired) Exc…" at bounding box center [353, 162] width 60 height 11
select select ""pending""
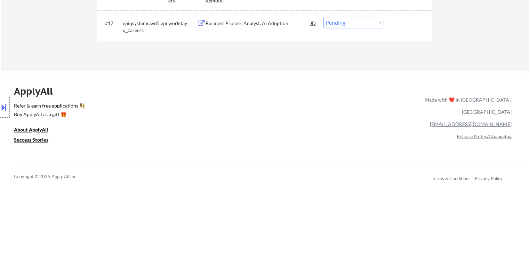
scroll to position [521, 0]
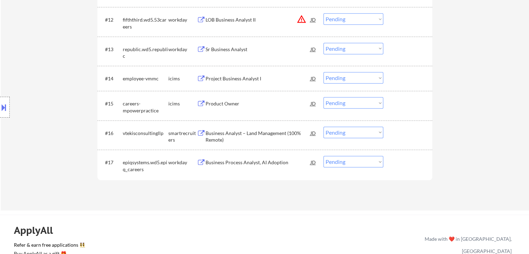
click at [240, 162] on div "Business Process Analyst, AI Adoption" at bounding box center [257, 162] width 105 height 7
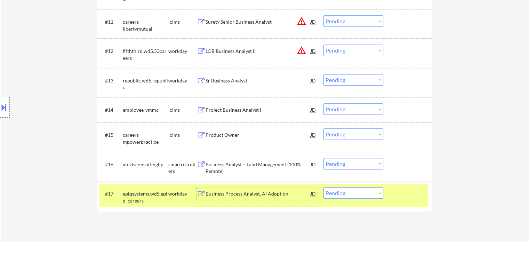
scroll to position [591, 0]
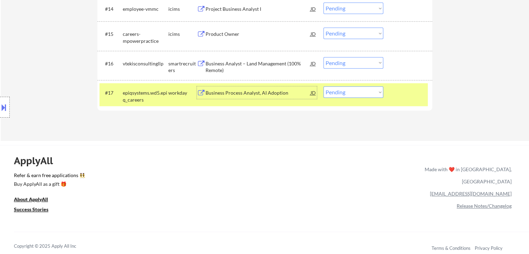
click at [364, 92] on select "Choose an option... Pending Applied Excluded (Questions) Excluded (Expired) Exc…" at bounding box center [353, 91] width 60 height 11
select select ""excluded__expired_""
click at [323, 86] on select "Choose an option... Pending Applied Excluded (Questions) Excluded (Expired) Exc…" at bounding box center [353, 91] width 60 height 11
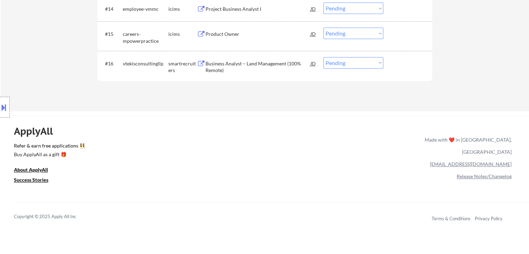
click at [244, 66] on div "Business Analyst – Land Management (100% Remote)" at bounding box center [257, 67] width 105 height 14
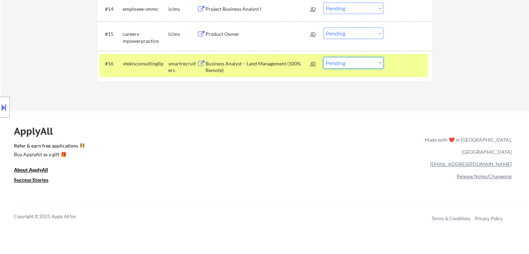
click at [345, 65] on select "Choose an option... Pending Applied Excluded (Questions) Excluded (Expired) Exc…" at bounding box center [353, 62] width 60 height 11
drag, startPoint x: 330, startPoint y: 62, endPoint x: 339, endPoint y: 67, distance: 11.1
click at [331, 62] on select "Choose an option... Pending Applied Excluded (Questions) Excluded (Expired) Exc…" at bounding box center [353, 62] width 60 height 11
select select ""excluded__bad_match_""
click at [323, 57] on select "Choose an option... Pending Applied Excluded (Questions) Excluded (Expired) Exc…" at bounding box center [353, 62] width 60 height 11
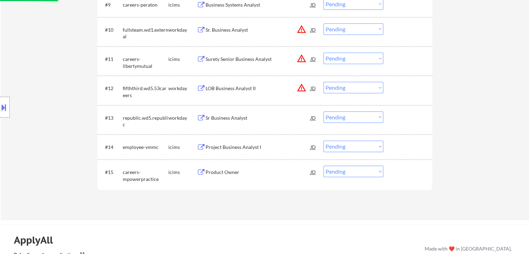
scroll to position [452, 0]
click at [219, 172] on div "Product Owner" at bounding box center [257, 173] width 105 height 7
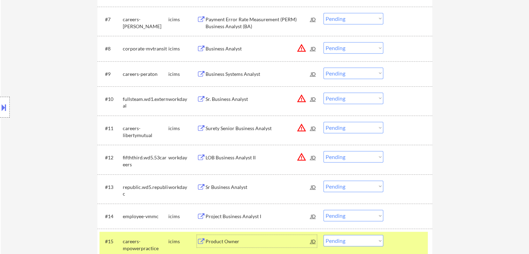
scroll to position [417, 0]
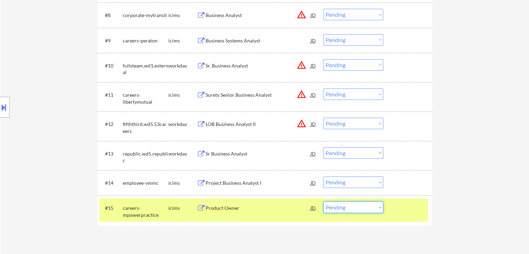
click at [353, 207] on select "Choose an option... Pending Applied Excluded (Questions) Excluded (Expired) Exc…" at bounding box center [353, 206] width 60 height 11
select select ""excluded__expired_""
click at [323, 201] on select "Choose an option... Pending Applied Excluded (Questions) Excluded (Expired) Exc…" at bounding box center [353, 206] width 60 height 11
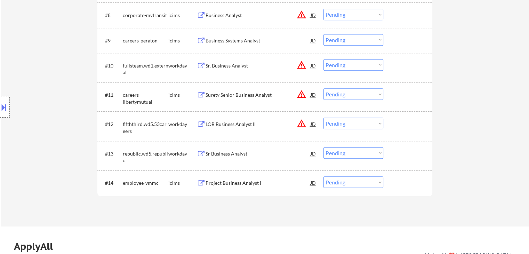
click at [247, 181] on div "Project Business Analyst I" at bounding box center [257, 182] width 105 height 7
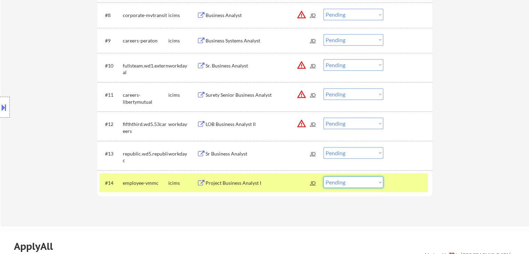
click at [348, 181] on select "Choose an option... Pending Applied Excluded (Questions) Excluded (Expired) Exc…" at bounding box center [353, 181] width 60 height 11
select select ""excluded__bad_match_""
click at [323, 176] on select "Choose an option... Pending Applied Excluded (Questions) Excluded (Expired) Exc…" at bounding box center [353, 181] width 60 height 11
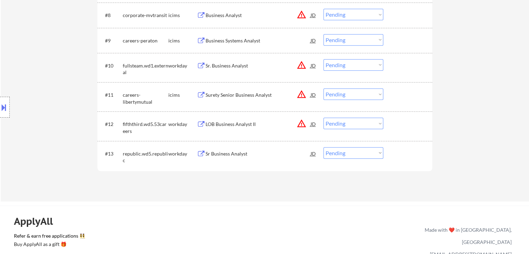
click at [232, 154] on div "Sr Business Analyst" at bounding box center [257, 153] width 105 height 7
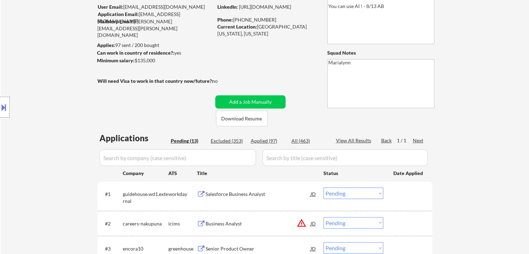
scroll to position [104, 0]
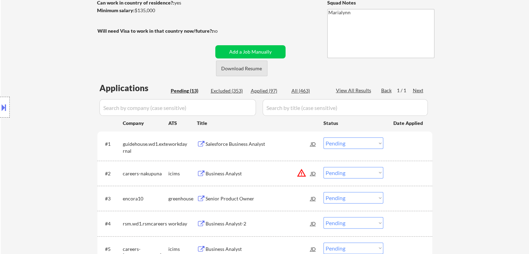
click at [247, 71] on button "Download Resume" at bounding box center [241, 68] width 51 height 16
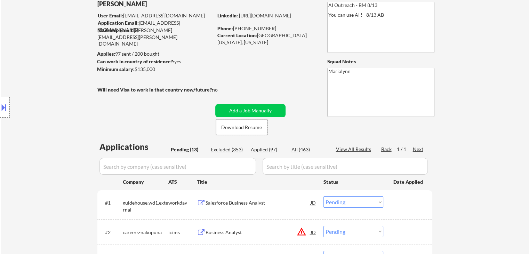
scroll to position [35, 0]
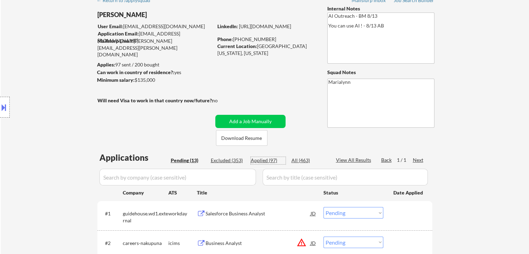
click at [270, 158] on div "Applied (97)" at bounding box center [268, 160] width 35 height 7
select select ""applied""
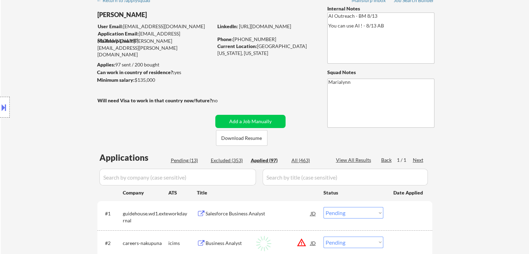
select select ""applied""
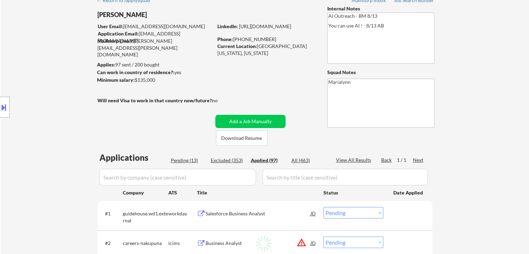
select select ""applied""
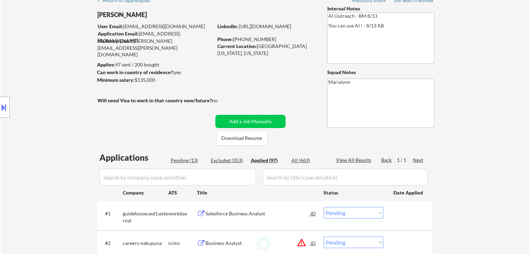
select select ""applied""
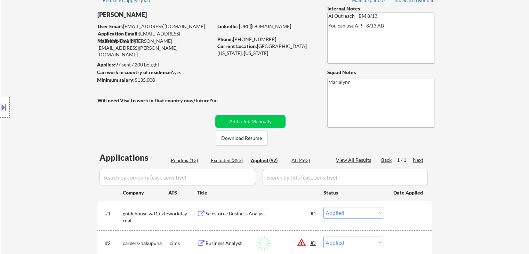
select select ""applied""
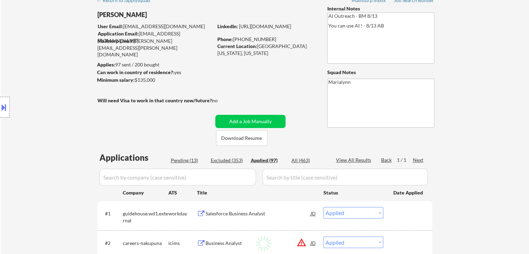
select select ""applied""
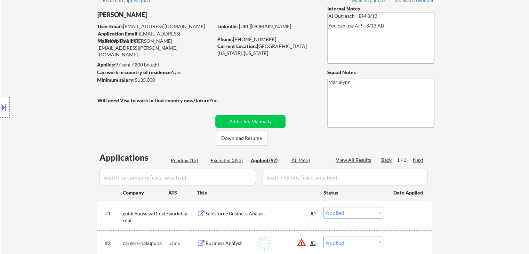
select select ""applied""
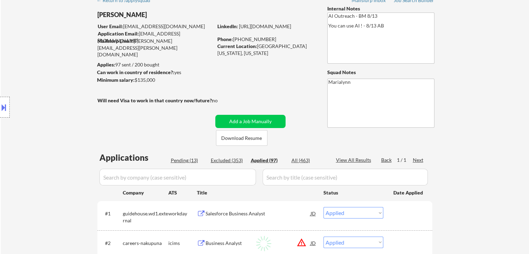
select select ""applied""
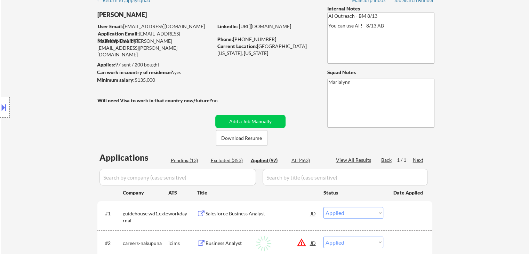
select select ""applied""
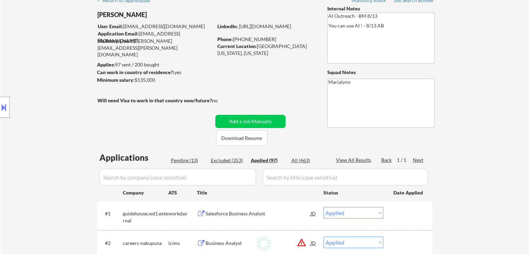
select select ""applied""
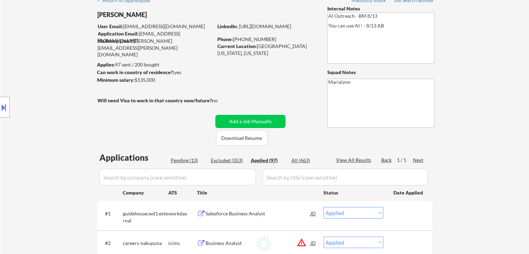
select select ""applied""
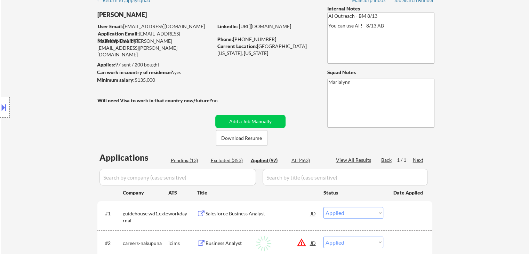
select select ""applied""
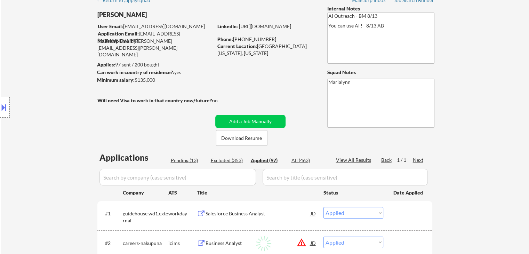
select select ""applied""
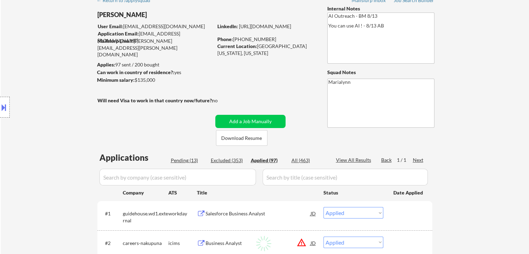
select select ""applied""
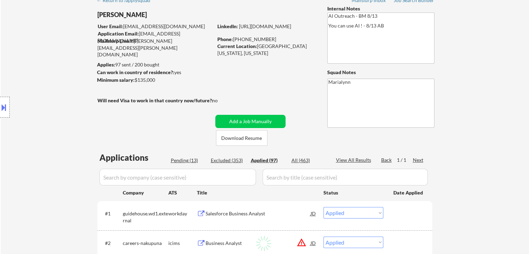
select select ""applied""
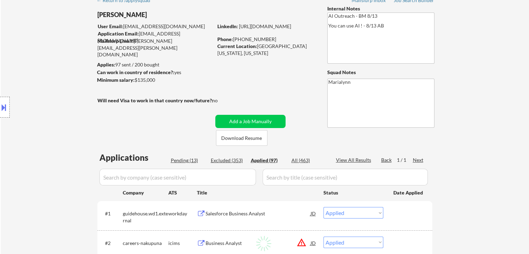
select select ""applied""
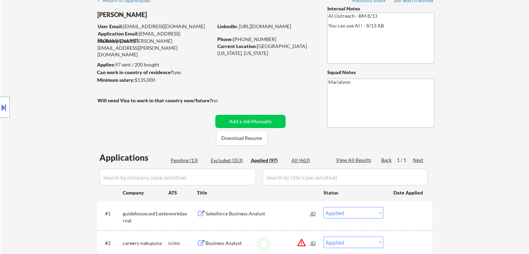
select select ""applied""
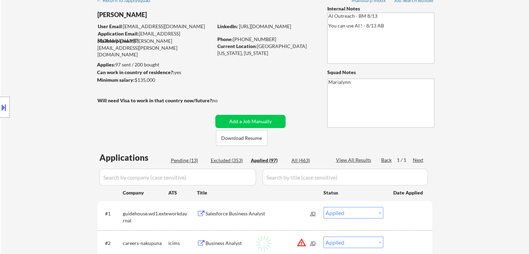
select select ""applied""
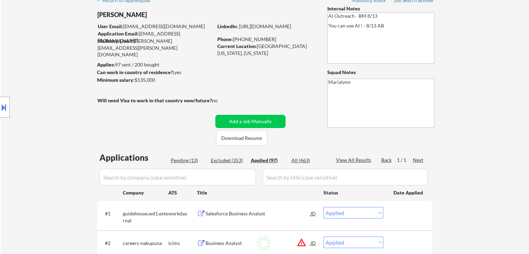
select select ""applied""
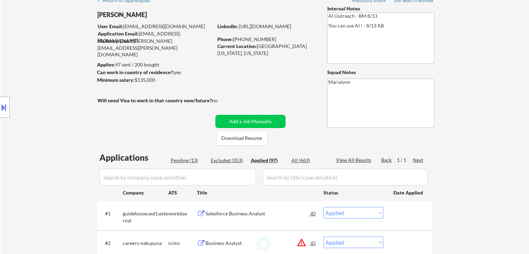
select select ""applied""
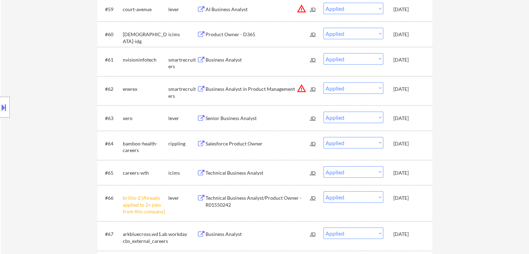
scroll to position [1981, 0]
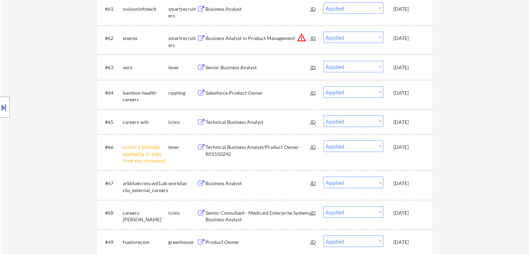
select select ""applied""
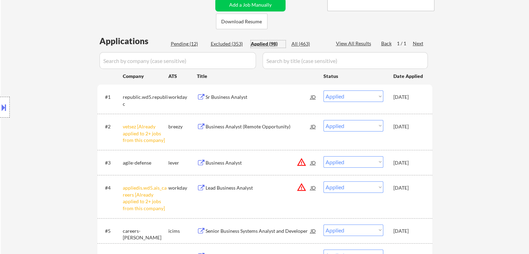
scroll to position [139, 0]
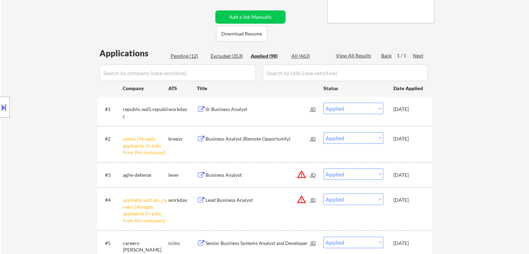
select select ""applied""
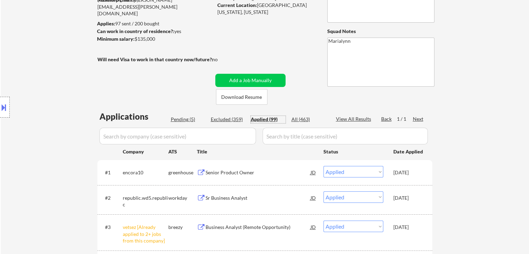
scroll to position [70, 0]
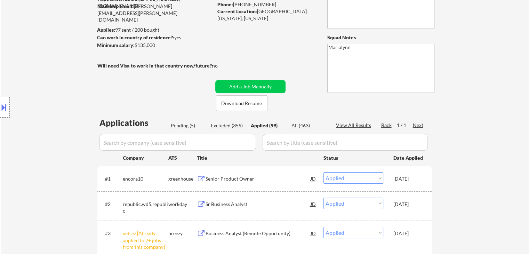
select select ""applied""
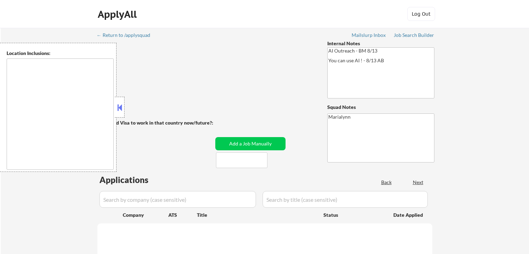
select select ""pending""
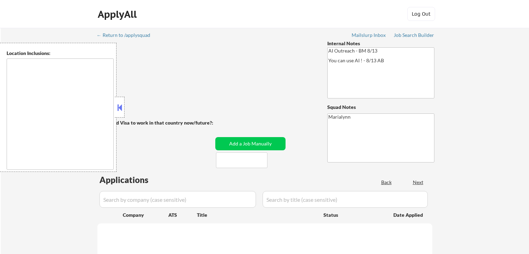
select select ""pending""
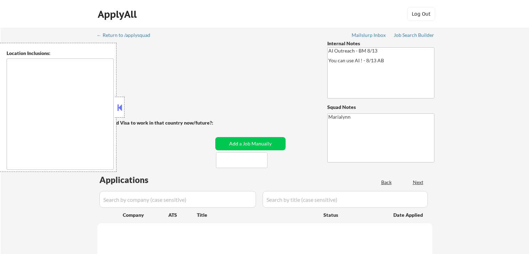
select select ""pending""
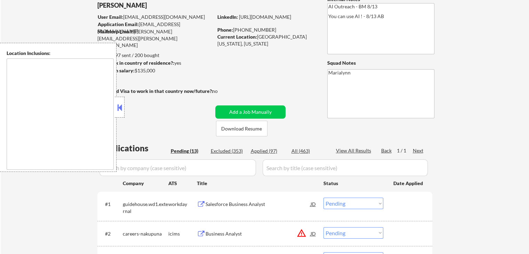
scroll to position [104, 0]
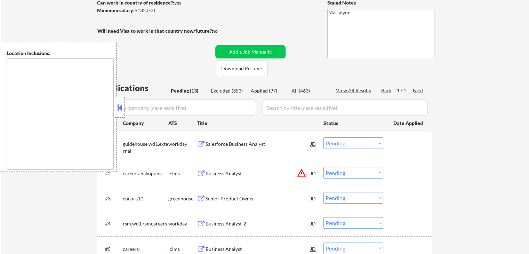
click at [117, 106] on button at bounding box center [120, 107] width 8 height 10
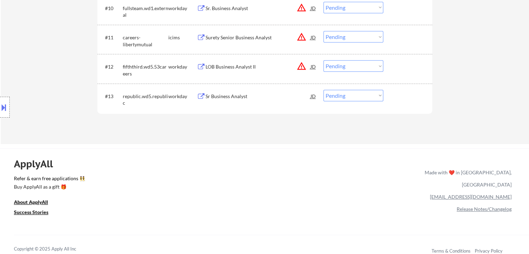
scroll to position [487, 0]
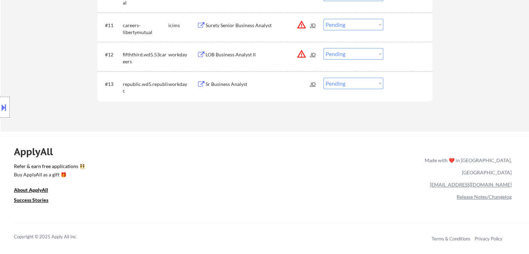
click at [357, 78] on select "Choose an option... Pending Applied Excluded (Questions) Excluded (Expired) Exc…" at bounding box center [353, 82] width 60 height 11
select select ""applied""
click at [323, 77] on select "Choose an option... Pending Applied Excluded (Questions) Excluded (Expired) Exc…" at bounding box center [353, 82] width 60 height 11
click at [240, 80] on div "Sr Business Analyst" at bounding box center [257, 83] width 105 height 13
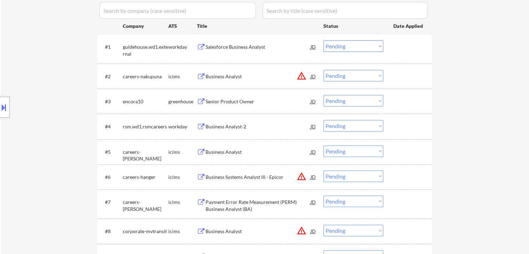
scroll to position [174, 0]
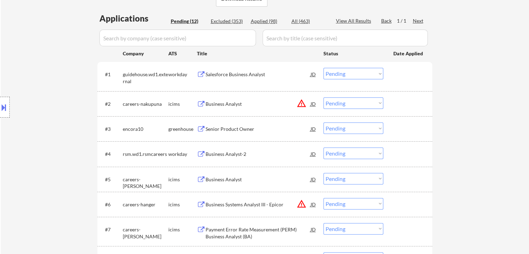
click at [223, 130] on div "Senior Product Owner" at bounding box center [257, 128] width 105 height 7
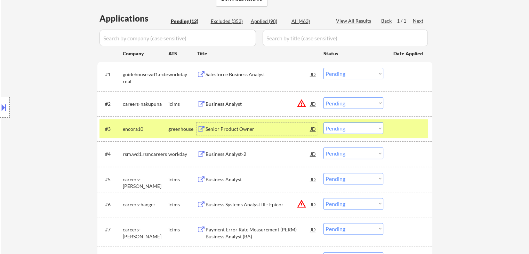
drag, startPoint x: 352, startPoint y: 128, endPoint x: 350, endPoint y: 133, distance: 5.2
click at [352, 128] on select "Choose an option... Pending Applied Excluded (Questions) Excluded (Expired) Exc…" at bounding box center [353, 127] width 60 height 11
click at [323, 122] on select "Choose an option... Pending Applied Excluded (Questions) Excluded (Expired) Exc…" at bounding box center [353, 127] width 60 height 11
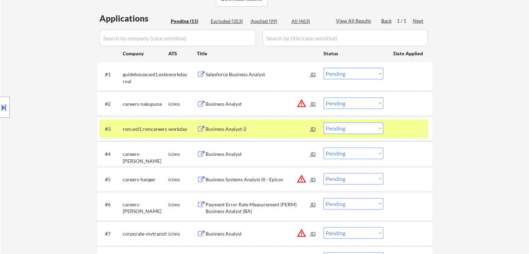
click at [222, 128] on div "Business Analyst-2" at bounding box center [257, 128] width 105 height 7
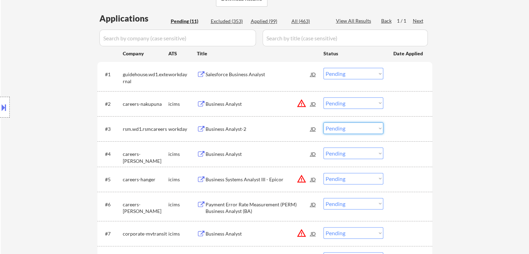
click at [341, 130] on select "Choose an option... Pending Applied Excluded (Questions) Excluded (Expired) Exc…" at bounding box center [353, 127] width 60 height 11
click at [323, 122] on select "Choose an option... Pending Applied Excluded (Questions) Excluded (Expired) Exc…" at bounding box center [353, 127] width 60 height 11
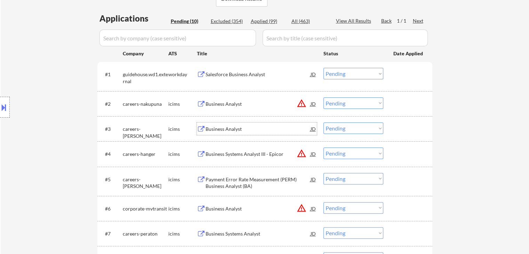
click at [211, 128] on div "Business Analyst" at bounding box center [257, 128] width 105 height 7
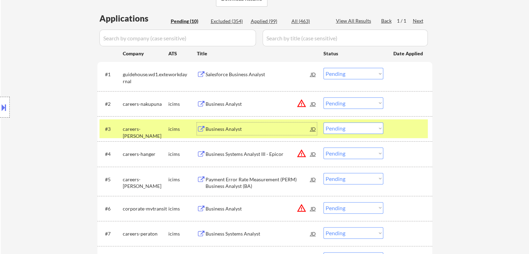
click at [345, 127] on select "Choose an option... Pending Applied Excluded (Questions) Excluded (Expired) Exc…" at bounding box center [353, 127] width 60 height 11
click at [323, 122] on select "Choose an option... Pending Applied Excluded (Questions) Excluded (Expired) Exc…" at bounding box center [353, 127] width 60 height 11
select select ""pending""
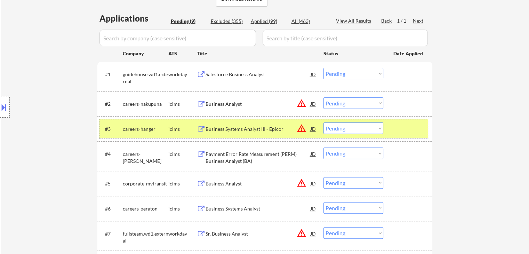
click at [172, 128] on div "icims" at bounding box center [182, 128] width 28 height 7
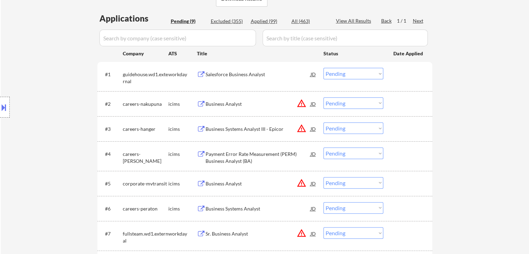
click at [232, 74] on div "Salesforce Business Analyst" at bounding box center [257, 74] width 105 height 7
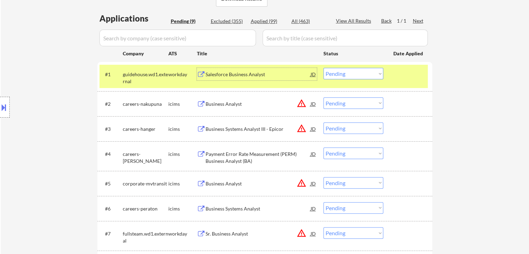
click at [330, 75] on select "Choose an option... Pending Applied Excluded (Questions) Excluded (Expired) Exc…" at bounding box center [353, 73] width 60 height 11
click at [323, 68] on select "Choose an option... Pending Applied Excluded (Questions) Excluded (Expired) Exc…" at bounding box center [353, 73] width 60 height 11
select select ""pending""
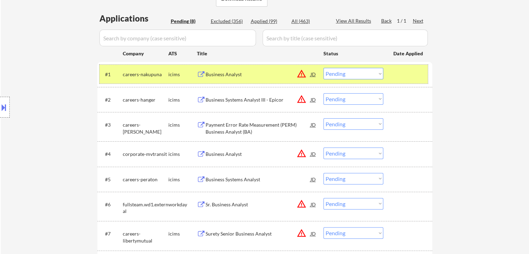
click at [176, 74] on div "icims" at bounding box center [182, 74] width 28 height 7
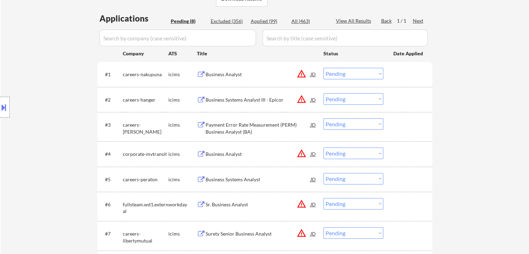
click at [243, 128] on div "Payment Error Rate Measurement (PERM) Business Analyst (BA)" at bounding box center [257, 128] width 105 height 14
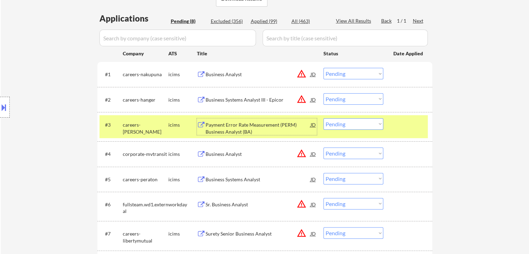
drag, startPoint x: 362, startPoint y: 125, endPoint x: 365, endPoint y: 129, distance: 4.7
click at [362, 125] on select "Choose an option... Pending Applied Excluded (Questions) Excluded (Expired) Exc…" at bounding box center [353, 123] width 60 height 11
click at [323, 118] on select "Choose an option... Pending Applied Excluded (Questions) Excluded (Expired) Exc…" at bounding box center [353, 123] width 60 height 11
select select ""pending""
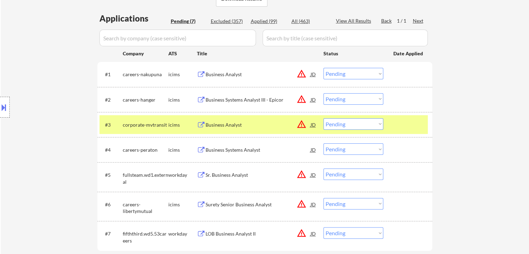
click at [237, 150] on div "Business Systems Analyst" at bounding box center [257, 149] width 105 height 7
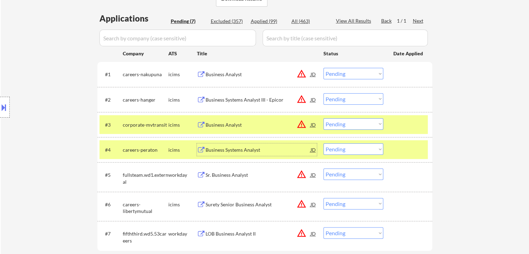
click at [349, 150] on select "Choose an option... Pending Applied Excluded (Questions) Excluded (Expired) Exc…" at bounding box center [353, 148] width 60 height 11
click at [323, 143] on select "Choose an option... Pending Applied Excluded (Questions) Excluded (Expired) Exc…" at bounding box center [353, 148] width 60 height 11
select select ""pending""
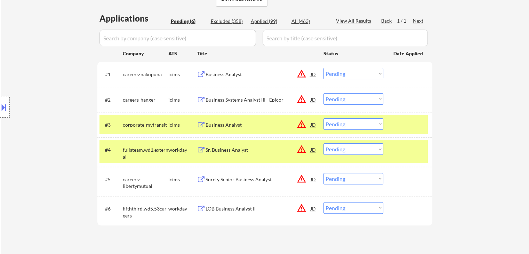
click at [176, 125] on div "icims" at bounding box center [182, 124] width 28 height 7
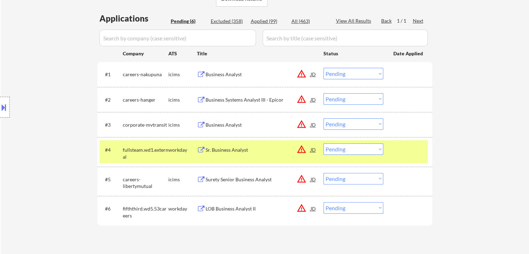
click at [177, 149] on div "workday" at bounding box center [182, 149] width 28 height 7
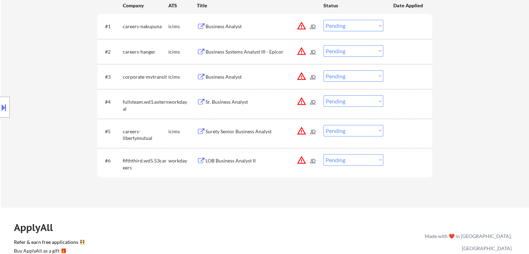
scroll to position [278, 0]
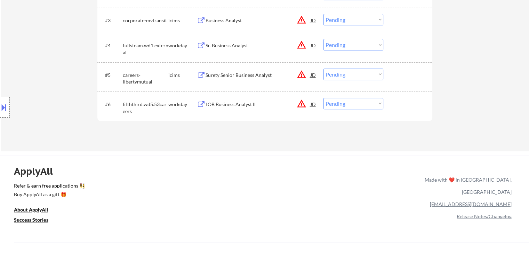
click at [228, 102] on div "LOB Business Analyst II" at bounding box center [257, 104] width 105 height 7
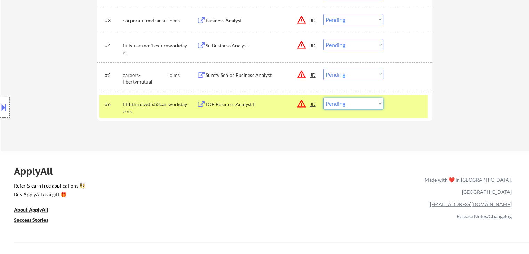
click at [344, 105] on select "Choose an option... Pending Applied Excluded (Questions) Excluded (Expired) Exc…" at bounding box center [353, 103] width 60 height 11
select select ""excluded__bad_match_""
click at [323, 98] on select "Choose an option... Pending Applied Excluded (Questions) Excluded (Expired) Exc…" at bounding box center [353, 103] width 60 height 11
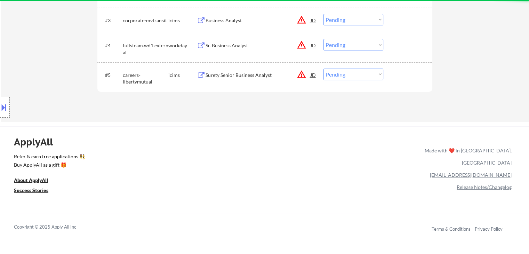
click at [238, 76] on div "Surety Senior Business Analyst" at bounding box center [257, 75] width 105 height 7
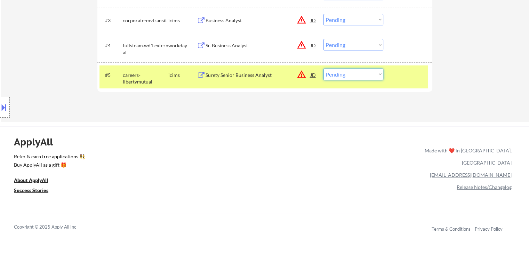
drag, startPoint x: 346, startPoint y: 71, endPoint x: 348, endPoint y: 79, distance: 8.8
click at [347, 72] on select "Choose an option... Pending Applied Excluded (Questions) Excluded (Expired) Exc…" at bounding box center [353, 73] width 60 height 11
select select ""applied""
click at [323, 68] on select "Choose an option... Pending Applied Excluded (Questions) Excluded (Expired) Exc…" at bounding box center [353, 73] width 60 height 11
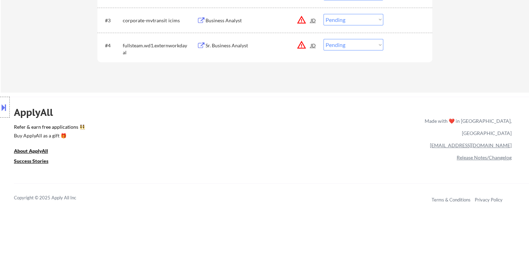
scroll to position [174, 0]
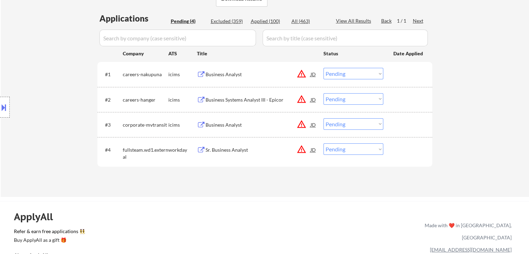
click at [226, 155] on div "Sr. Business Analyst" at bounding box center [257, 149] width 105 height 13
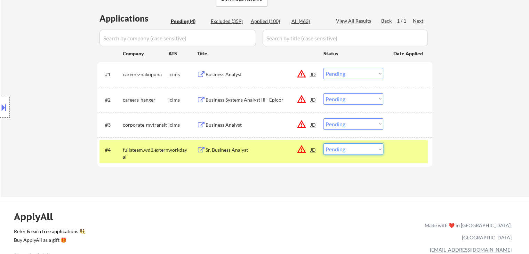
click at [352, 149] on select "Choose an option... Pending Applied Excluded (Questions) Excluded (Expired) Exc…" at bounding box center [353, 148] width 60 height 11
select select ""excluded__bad_match_""
click at [323, 143] on select "Choose an option... Pending Applied Excluded (Questions) Excluded (Expired) Exc…" at bounding box center [353, 148] width 60 height 11
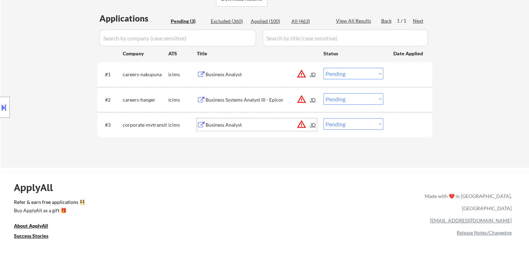
click at [214, 125] on div "Business Analyst" at bounding box center [257, 124] width 105 height 7
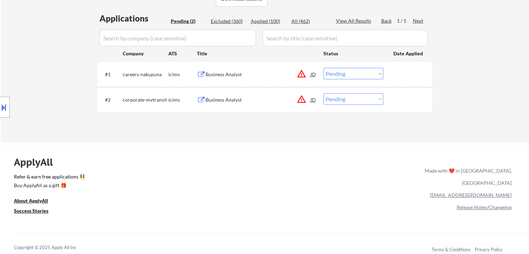
click at [338, 97] on select "Choose an option... Pending Applied Excluded (Questions) Excluded (Expired) Exc…" at bounding box center [353, 98] width 60 height 11
select select ""excluded__location_""
click at [323, 93] on select "Choose an option... Pending Applied Excluded (Questions) Excluded (Expired) Exc…" at bounding box center [353, 98] width 60 height 11
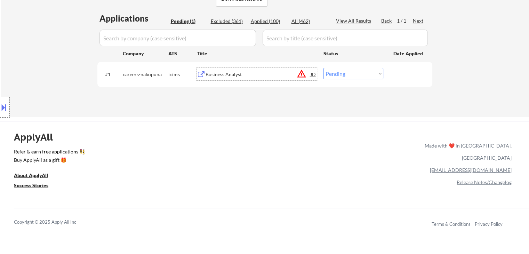
click at [225, 75] on div "Business Analyst" at bounding box center [257, 74] width 105 height 7
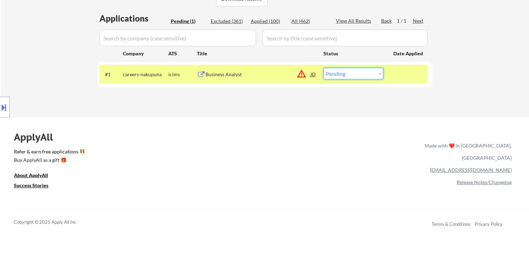
click at [341, 73] on select "Choose an option... Pending Applied Excluded (Questions) Excluded (Expired) Exc…" at bounding box center [353, 73] width 60 height 11
select select ""excluded__expired_""
click at [323, 68] on select "Choose an option... Pending Applied Excluded (Questions) Excluded (Expired) Exc…" at bounding box center [353, 73] width 60 height 11
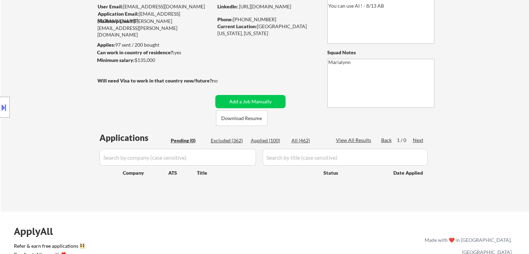
scroll to position [104, 0]
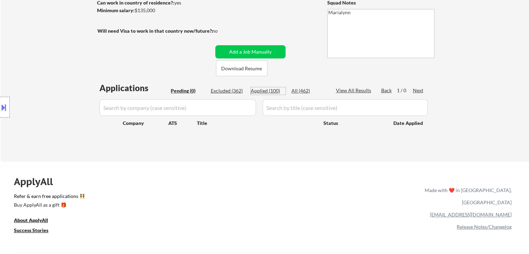
click at [275, 91] on div "Applied (100)" at bounding box center [268, 90] width 35 height 7
click at [264, 88] on div "Applied (100)" at bounding box center [268, 90] width 35 height 7
select select ""applied""
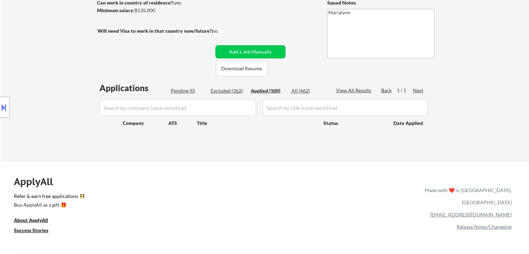
select select ""applied""
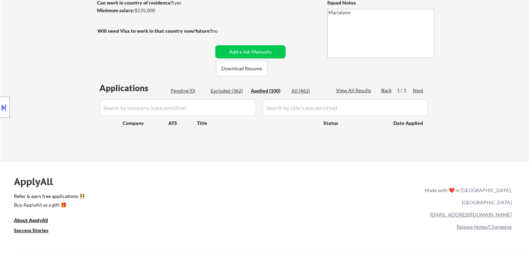
select select ""applied""
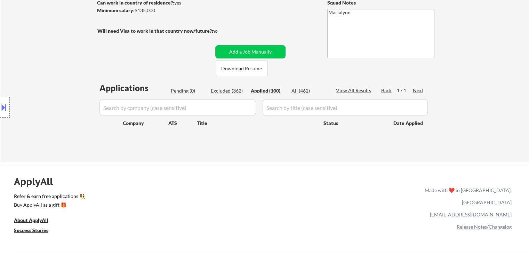
select select ""applied""
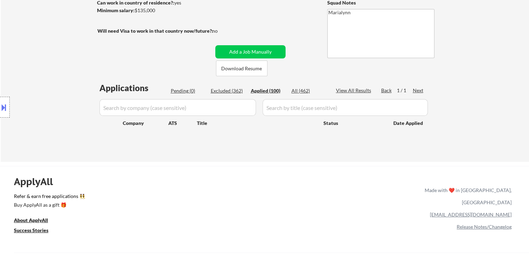
select select ""applied""
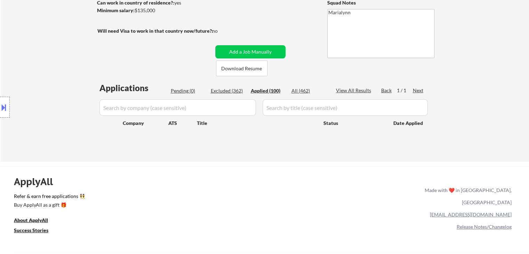
select select ""applied""
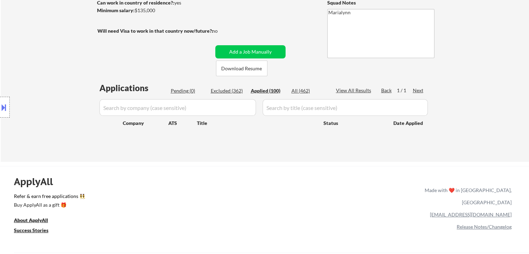
select select ""applied""
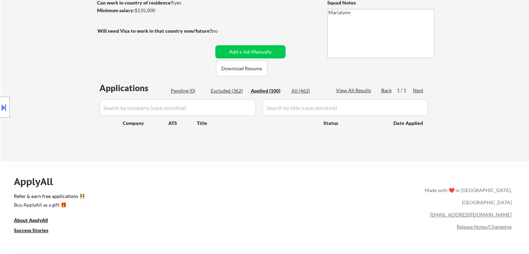
select select ""applied""
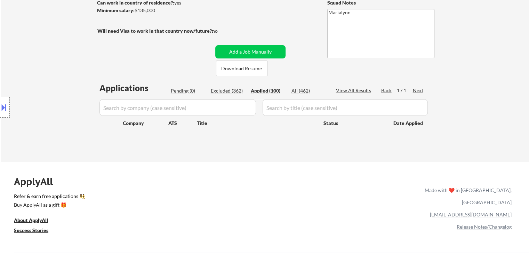
select select ""applied""
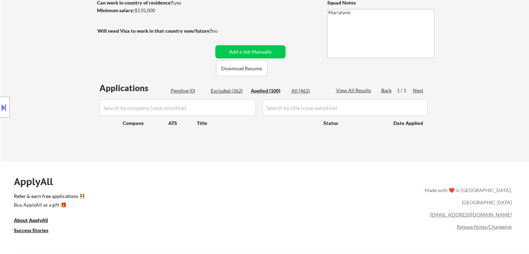
select select ""applied""
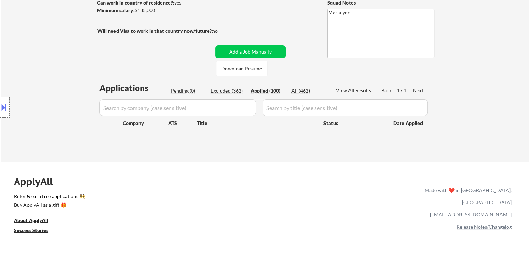
select select ""applied""
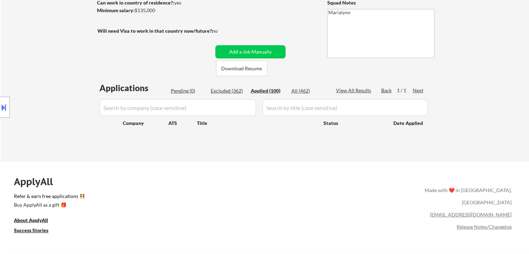
select select ""applied""
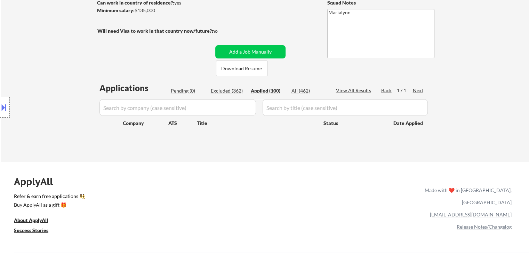
select select ""applied""
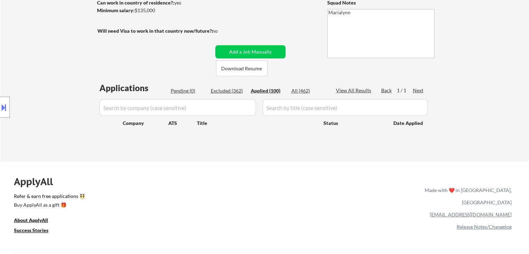
select select ""applied""
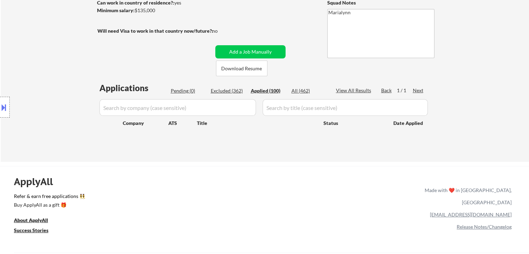
select select ""applied""
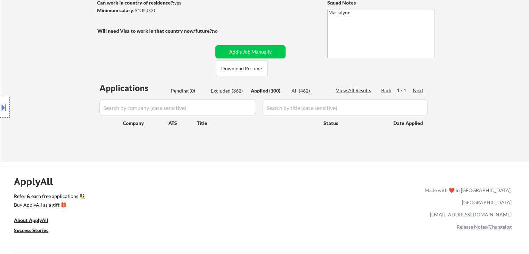
select select ""applied""
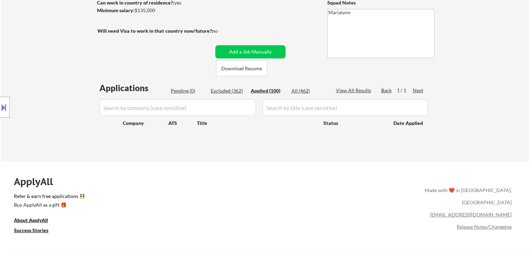
select select ""applied""
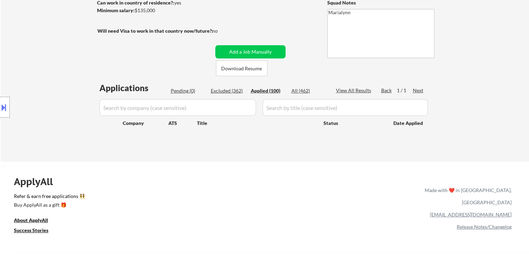
select select ""applied""
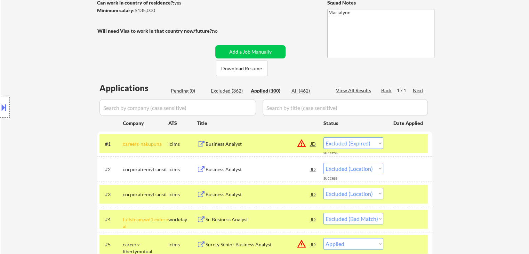
select select ""applied""
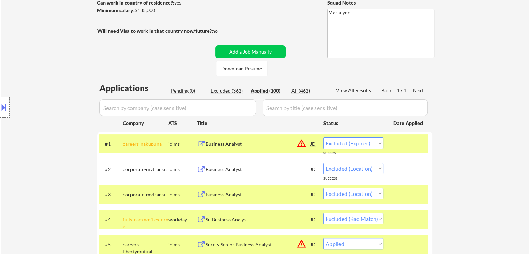
select select ""applied""
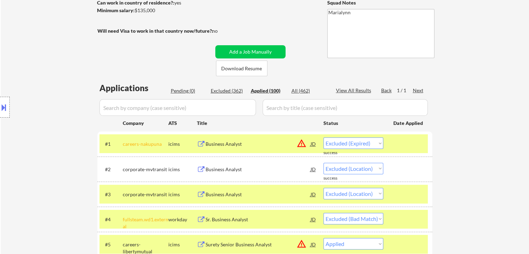
select select ""applied""
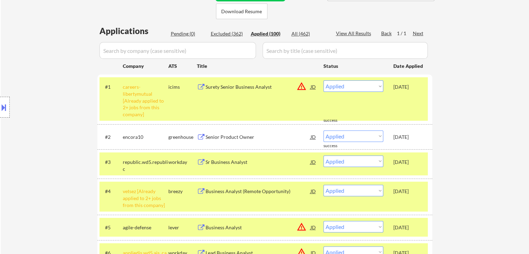
scroll to position [174, 0]
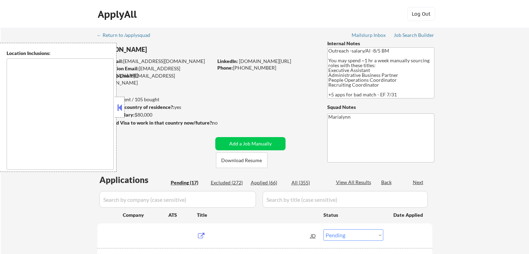
select select ""pending""
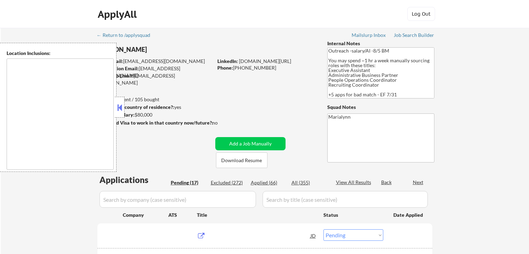
select select ""pending""
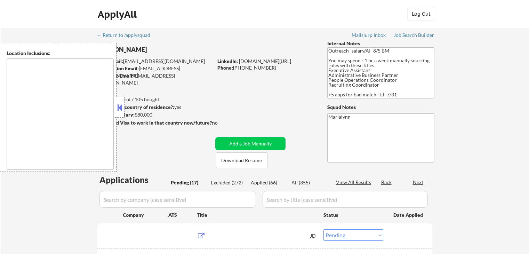
select select ""pending""
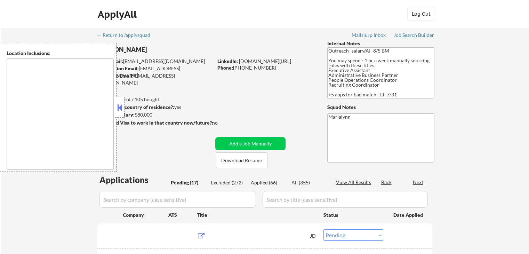
select select ""pending""
type textarea "[GEOGRAPHIC_DATA], [GEOGRAPHIC_DATA], [GEOGRAPHIC_DATA] [GEOGRAPHIC_DATA], [GEO…"
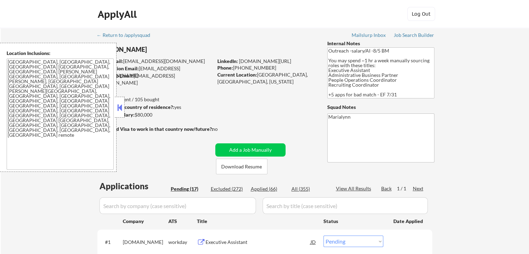
click at [119, 107] on button at bounding box center [120, 107] width 8 height 10
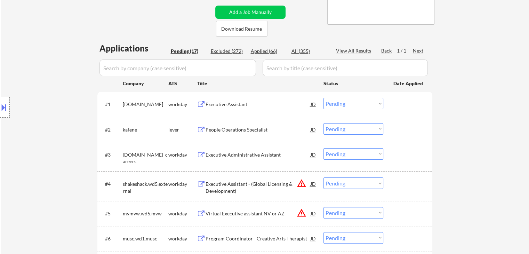
scroll to position [104, 0]
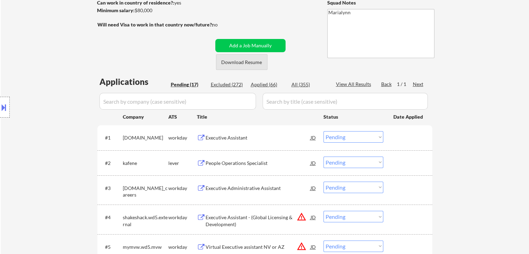
click at [237, 63] on button "Download Resume" at bounding box center [241, 62] width 51 height 16
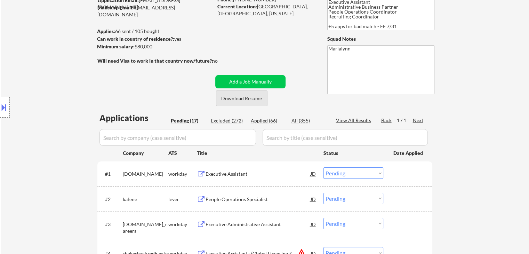
scroll to position [70, 0]
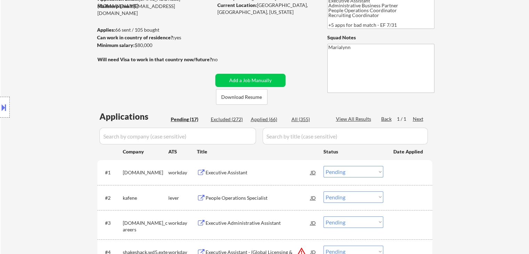
click at [230, 173] on div "Executive Assistant" at bounding box center [257, 172] width 105 height 7
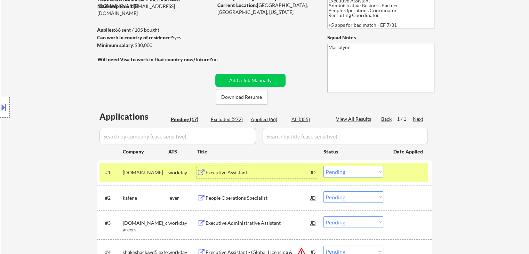
drag, startPoint x: 348, startPoint y: 171, endPoint x: 359, endPoint y: 176, distance: 11.5
click at [349, 171] on select "Choose an option... Pending Applied Excluded (Questions) Excluded (Expired) Exc…" at bounding box center [353, 171] width 60 height 11
click at [323, 166] on select "Choose an option... Pending Applied Excluded (Questions) Excluded (Expired) Exc…" at bounding box center [353, 171] width 60 height 11
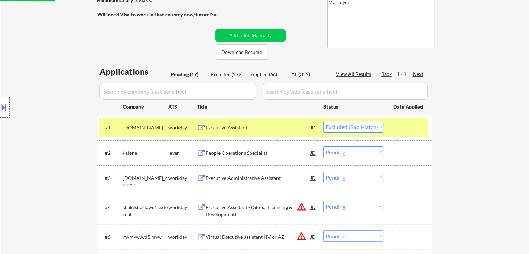
scroll to position [174, 0]
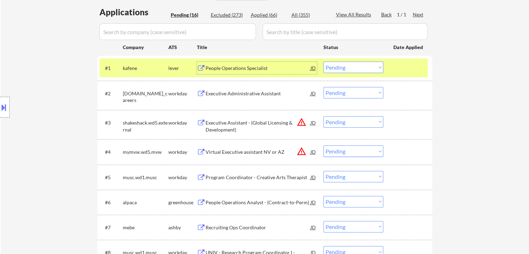
click at [237, 67] on div "People Operations Specialist" at bounding box center [257, 68] width 105 height 7
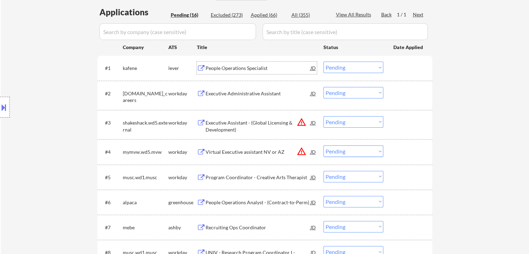
drag, startPoint x: 334, startPoint y: 67, endPoint x: 336, endPoint y: 73, distance: 6.2
click at [334, 68] on select "Choose an option... Pending Applied Excluded (Questions) Excluded (Expired) Exc…" at bounding box center [353, 67] width 60 height 11
click at [323, 62] on select "Choose an option... Pending Applied Excluded (Questions) Excluded (Expired) Exc…" at bounding box center [353, 67] width 60 height 11
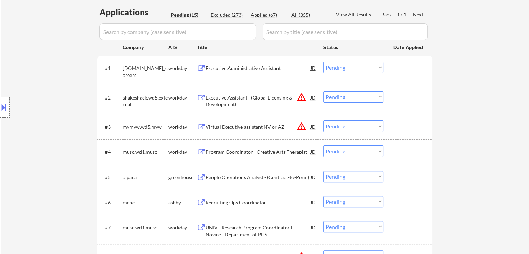
click at [250, 68] on div "Executive Administrative Assistant" at bounding box center [257, 68] width 105 height 7
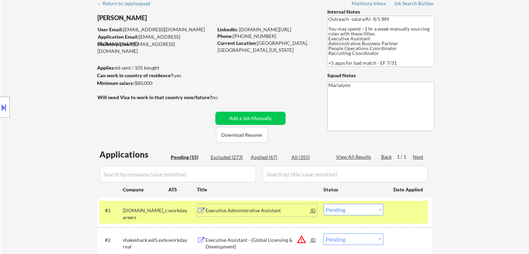
scroll to position [104, 0]
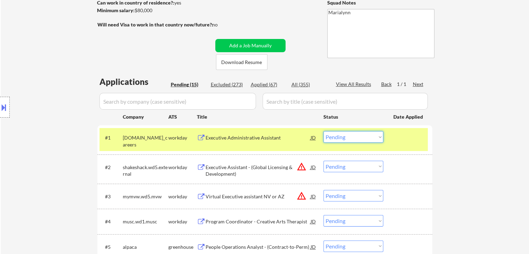
click at [343, 139] on select "Choose an option... Pending Applied Excluded (Questions) Excluded (Expired) Exc…" at bounding box center [353, 136] width 60 height 11
click at [323, 131] on select "Choose an option... Pending Applied Excluded (Questions) Excluded (Expired) Exc…" at bounding box center [353, 136] width 60 height 11
select select ""pending""
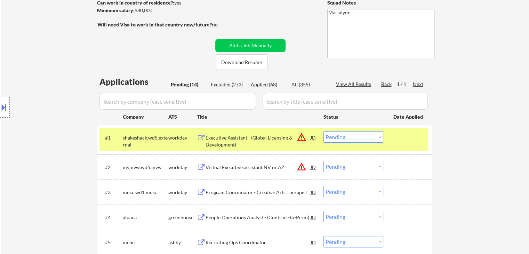
drag, startPoint x: 159, startPoint y: 139, endPoint x: 173, endPoint y: 139, distance: 13.6
click at [161, 139] on div "shakeshack.wd5.external" at bounding box center [146, 141] width 46 height 14
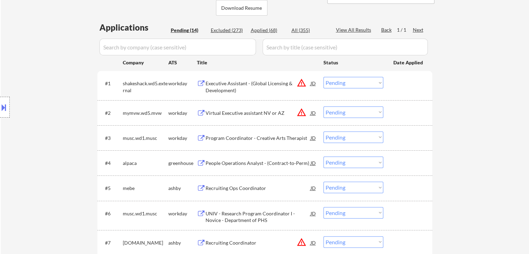
scroll to position [243, 0]
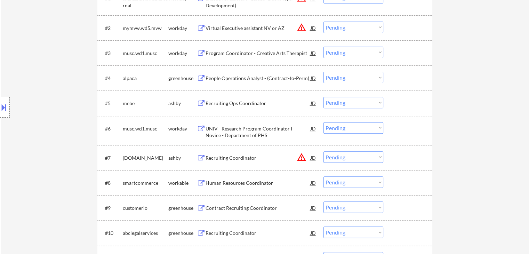
click at [247, 78] on div "People Operations Analyst - (Contract-to-Perm)" at bounding box center [257, 78] width 105 height 7
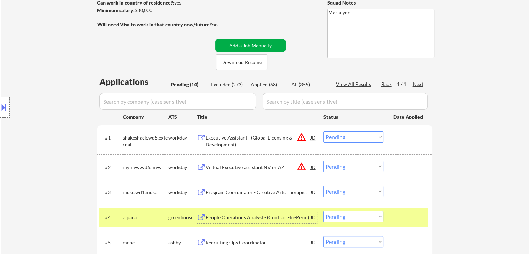
scroll to position [0, 0]
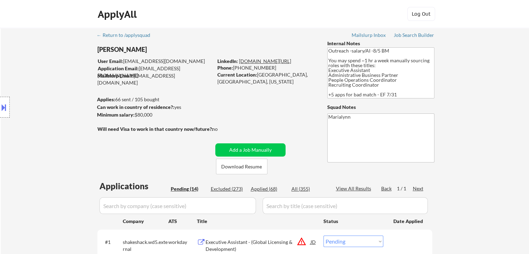
click at [270, 61] on link "www.linkedin.com/in/meaganjade" at bounding box center [265, 61] width 52 height 6
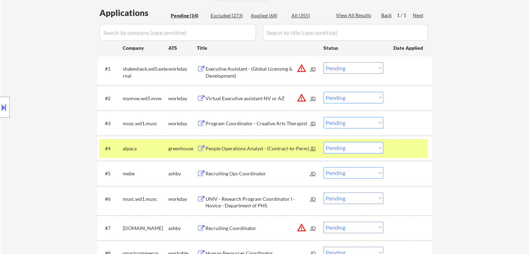
scroll to position [174, 0]
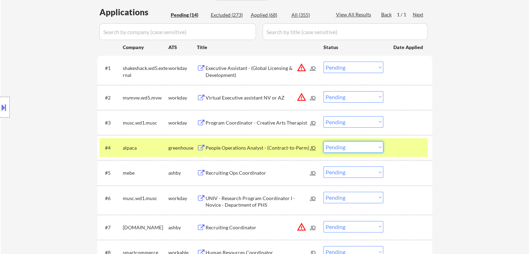
click at [355, 149] on select "Choose an option... Pending Applied Excluded (Questions) Excluded (Expired) Exc…" at bounding box center [353, 146] width 60 height 11
click at [323, 141] on select "Choose an option... Pending Applied Excluded (Questions) Excluded (Expired) Exc…" at bounding box center [353, 146] width 60 height 11
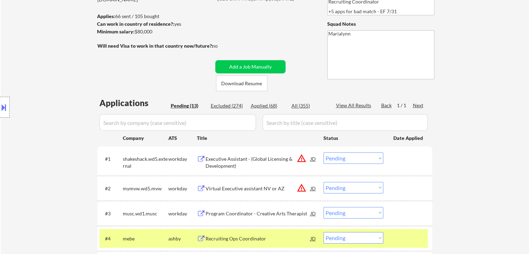
scroll to position [139, 0]
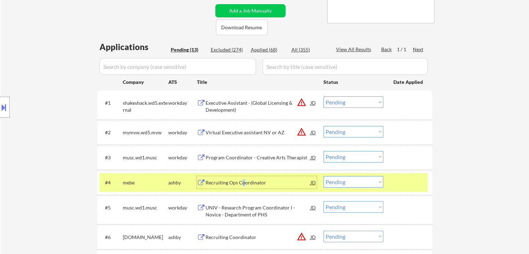
click at [243, 187] on div "Recruiting Ops Coordinator" at bounding box center [257, 182] width 105 height 13
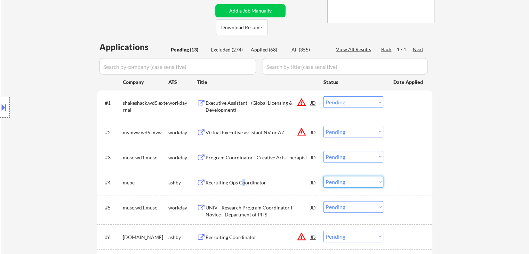
click at [335, 181] on select "Choose an option... Pending Applied Excluded (Questions) Excluded (Expired) Exc…" at bounding box center [353, 181] width 60 height 11
click at [323, 176] on select "Choose an option... Pending Applied Excluded (Questions) Excluded (Expired) Exc…" at bounding box center [353, 181] width 60 height 11
select select ""pending""
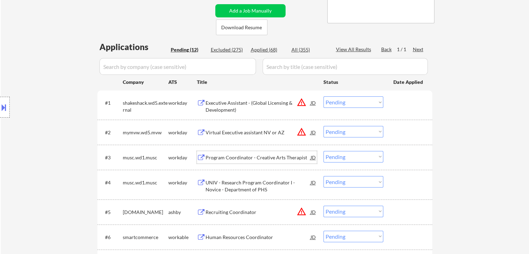
click at [286, 156] on div "Program Coordinator - Creative Arts Therapist" at bounding box center [257, 157] width 105 height 7
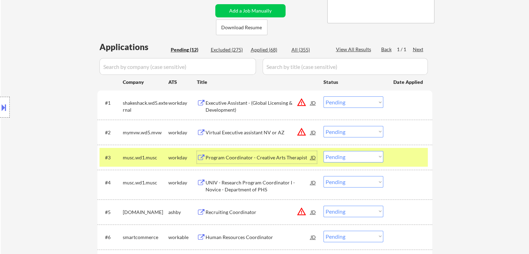
click at [359, 157] on select "Choose an option... Pending Applied Excluded (Questions) Excluded (Expired) Exc…" at bounding box center [353, 156] width 60 height 11
click at [323, 151] on select "Choose an option... Pending Applied Excluded (Questions) Excluded (Expired) Exc…" at bounding box center [353, 156] width 60 height 11
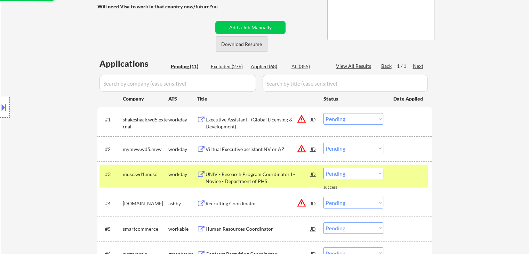
scroll to position [174, 0]
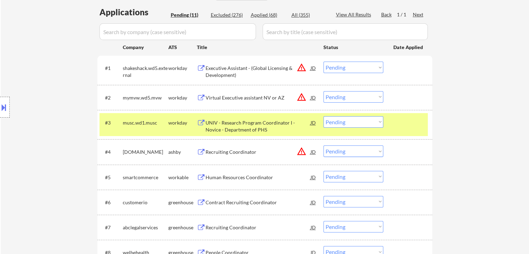
click at [236, 125] on div "UNIV - Research Program Coordinator I - Novice - Department of PHS" at bounding box center [257, 126] width 105 height 14
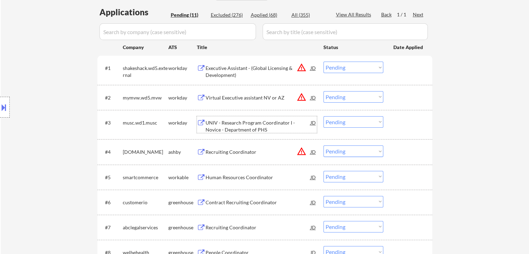
click at [350, 121] on select "Choose an option... Pending Applied Excluded (Questions) Excluded (Expired) Exc…" at bounding box center [353, 121] width 60 height 11
click at [323, 116] on select "Choose an option... Pending Applied Excluded (Questions) Excluded (Expired) Exc…" at bounding box center [353, 121] width 60 height 11
select select ""pending""
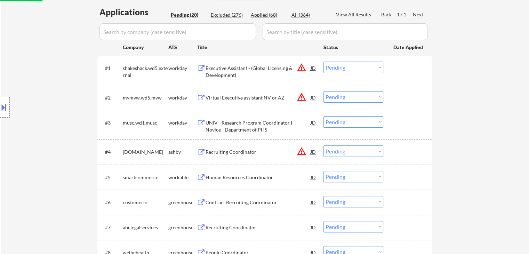
select select ""pending""
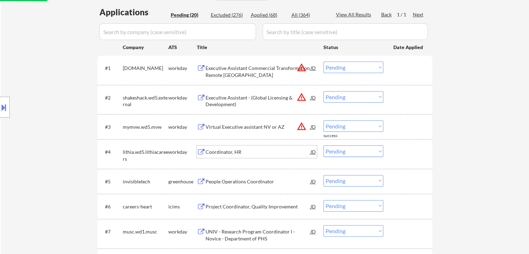
click at [235, 149] on div "Coordinator, HR" at bounding box center [257, 151] width 105 height 7
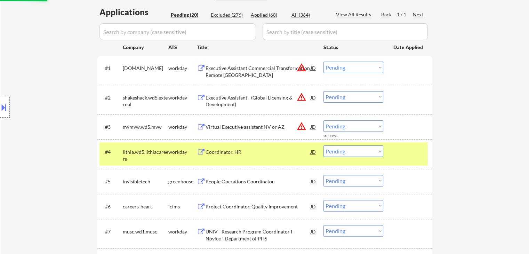
select select ""PLACEHOLDER_1427118222253""
select select ""excluded__bad_match_""
select select ""pending""
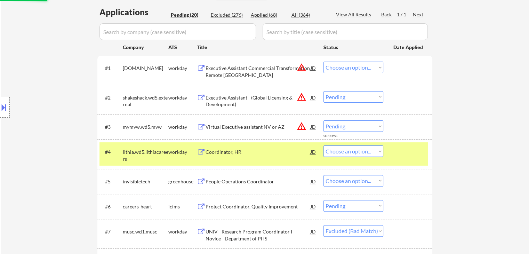
select select ""pending""
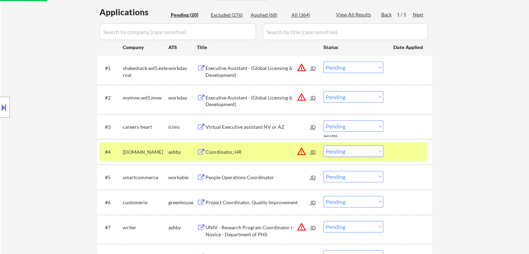
select select ""PLACEHOLDER_1427118222253""
select select ""pending""
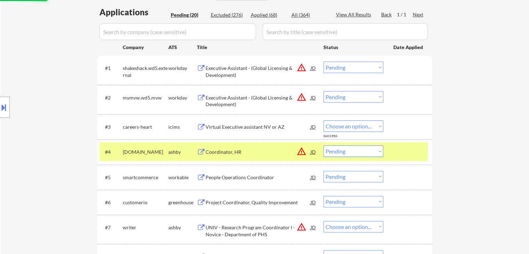
select select ""pending""
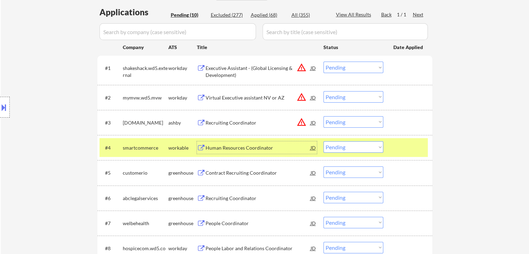
drag, startPoint x: 342, startPoint y: 147, endPoint x: 346, endPoint y: 152, distance: 6.0
click at [342, 147] on select "Choose an option... Pending Applied Excluded (Questions) Excluded (Expired) Exc…" at bounding box center [353, 146] width 60 height 11
click at [323, 141] on select "Choose an option... Pending Applied Excluded (Questions) Excluded (Expired) Exc…" at bounding box center [353, 146] width 60 height 11
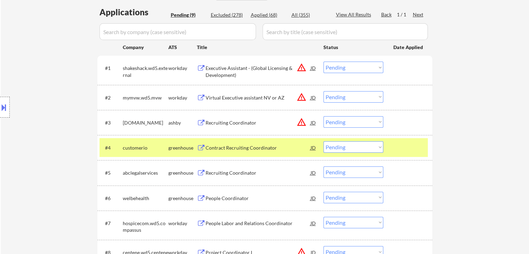
click at [244, 149] on div "Contract Recruiting Coordinator" at bounding box center [257, 147] width 105 height 7
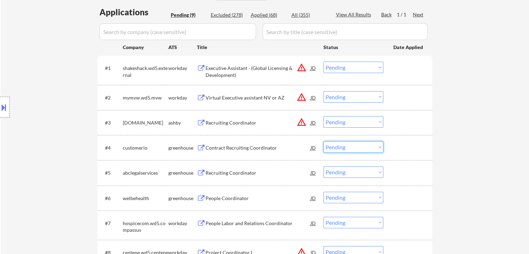
click at [330, 146] on select "Choose an option... Pending Applied Excluded (Questions) Excluded (Expired) Exc…" at bounding box center [353, 146] width 60 height 11
click at [323, 141] on select "Choose an option... Pending Applied Excluded (Questions) Excluded (Expired) Exc…" at bounding box center [353, 146] width 60 height 11
select select ""pending""
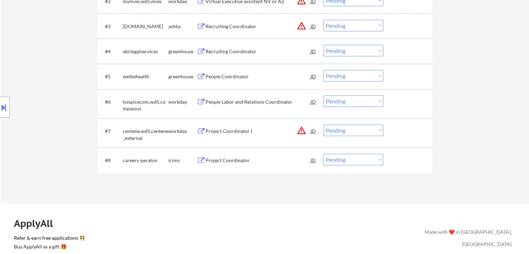
scroll to position [313, 0]
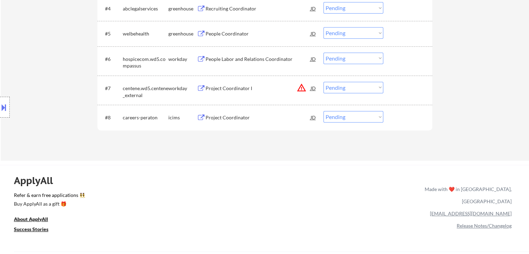
click at [219, 114] on div "Project Coordinator" at bounding box center [257, 117] width 105 height 7
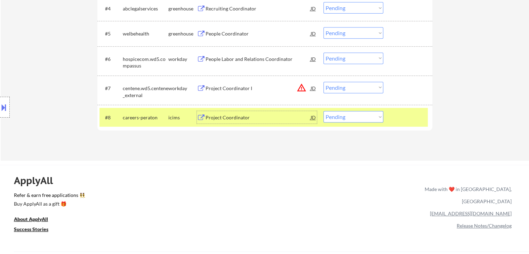
drag, startPoint x: 344, startPoint y: 114, endPoint x: 343, endPoint y: 122, distance: 7.4
click at [344, 114] on select "Choose an option... Pending Applied Excluded (Questions) Excluded (Expired) Exc…" at bounding box center [353, 116] width 60 height 11
select select ""excluded__expired_""
click at [323, 111] on select "Choose an option... Pending Applied Excluded (Questions) Excluded (Expired) Exc…" at bounding box center [353, 116] width 60 height 11
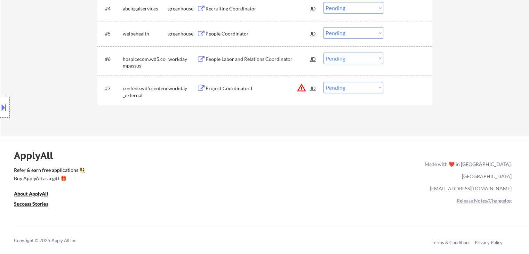
click at [218, 87] on div "Project Coordinator I" at bounding box center [257, 88] width 105 height 7
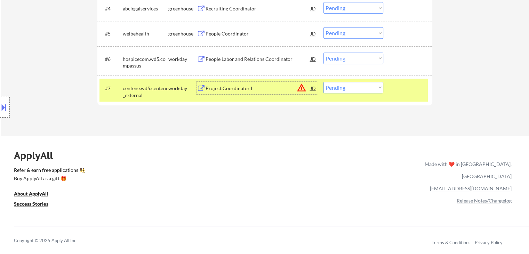
click at [357, 89] on select "Choose an option... Pending Applied Excluded (Questions) Excluded (Expired) Exc…" at bounding box center [353, 87] width 60 height 11
select select ""excluded__expired_""
click at [323, 82] on select "Choose an option... Pending Applied Excluded (Questions) Excluded (Expired) Exc…" at bounding box center [353, 87] width 60 height 11
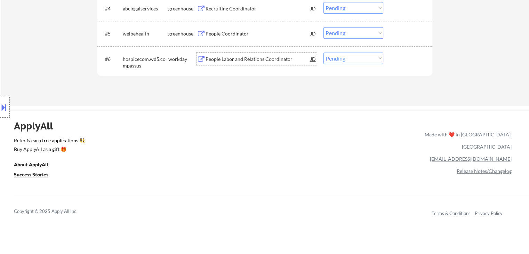
click at [245, 58] on div "People Labor and Relations Coordinator" at bounding box center [257, 59] width 105 height 7
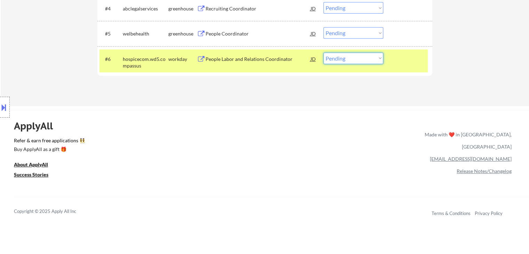
click at [349, 64] on div "#6 hospicecom.wd5.compassus workday People Labor and Relations Coordinator JD w…" at bounding box center [263, 60] width 328 height 23
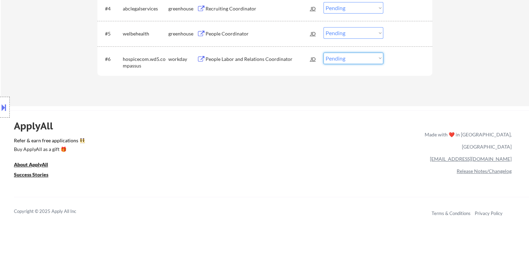
select select ""excluded__bad_match_""
click at [323, 52] on select "Choose an option... Pending Applied Excluded (Questions) Excluded (Expired) Exc…" at bounding box center [353, 57] width 60 height 11
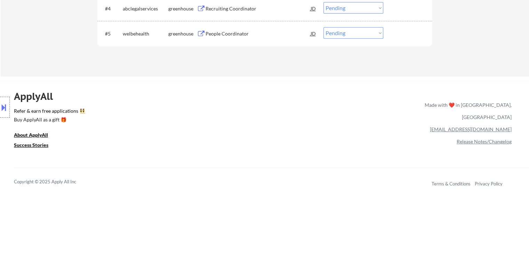
click at [390, 147] on div "ApplyAll Refer & earn free applications 👯‍♀️ Buy ApplyAll as a gift 🎁 About App…" at bounding box center [264, 140] width 529 height 110
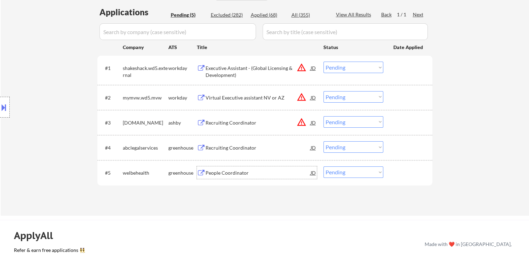
click at [239, 175] on div "People Coordinator" at bounding box center [257, 172] width 105 height 7
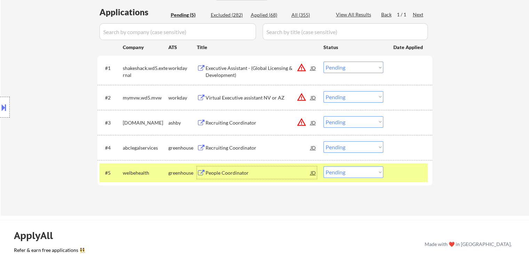
click at [346, 171] on select "Choose an option... Pending Applied Excluded (Questions) Excluded (Expired) Exc…" at bounding box center [353, 171] width 60 height 11
select select ""excluded__bad_match_""
click at [323, 166] on select "Choose an option... Pending Applied Excluded (Questions) Excluded (Expired) Exc…" at bounding box center [353, 171] width 60 height 11
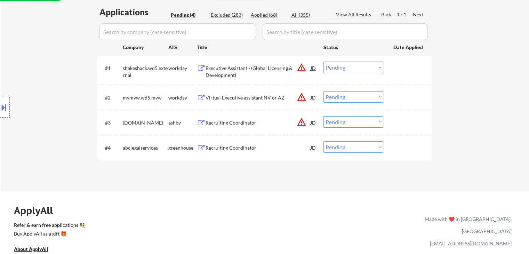
click at [221, 144] on div "Recruiting Coordinator" at bounding box center [257, 147] width 105 height 13
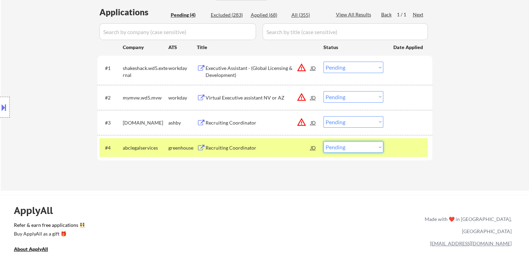
drag, startPoint x: 339, startPoint y: 144, endPoint x: 349, endPoint y: 152, distance: 12.3
click at [339, 144] on select "Choose an option... Pending Applied Excluded (Questions) Excluded (Expired) Exc…" at bounding box center [353, 146] width 60 height 11
select select ""excluded__salary_""
click at [323, 141] on select "Choose an option... Pending Applied Excluded (Questions) Excluded (Expired) Exc…" at bounding box center [353, 146] width 60 height 11
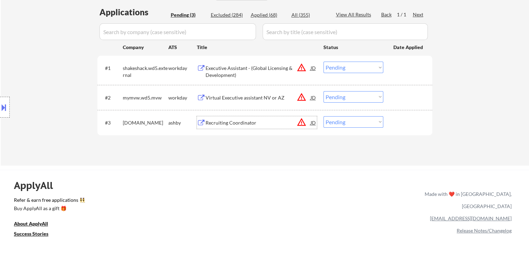
click at [246, 122] on div "Recruiting Coordinator" at bounding box center [257, 122] width 105 height 7
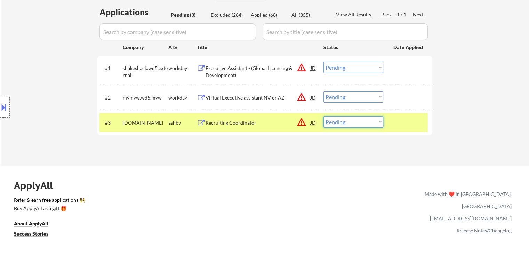
click at [357, 121] on select "Choose an option... Pending Applied Excluded (Questions) Excluded (Expired) Exc…" at bounding box center [353, 121] width 60 height 11
select select ""excluded__bad_match_""
click at [323, 116] on select "Choose an option... Pending Applied Excluded (Questions) Excluded (Expired) Exc…" at bounding box center [353, 121] width 60 height 11
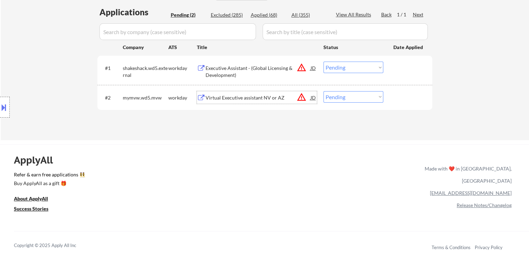
click at [253, 96] on div "Virtual Executive assistant NV or AZ" at bounding box center [257, 97] width 105 height 7
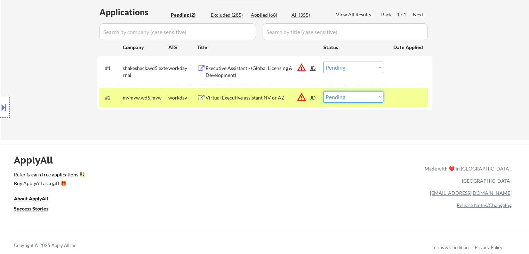
drag, startPoint x: 350, startPoint y: 95, endPoint x: 361, endPoint y: 101, distance: 12.3
click at [350, 95] on select "Choose an option... Pending Applied Excluded (Questions) Excluded (Expired) Exc…" at bounding box center [353, 96] width 60 height 11
select select ""excluded__location_""
click at [323, 91] on select "Choose an option... Pending Applied Excluded (Questions) Excluded (Expired) Exc…" at bounding box center [353, 96] width 60 height 11
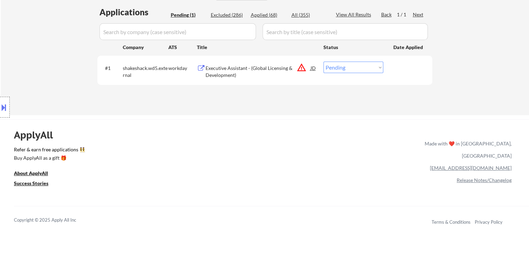
click at [258, 77] on div "Executive Assistant - (Global Licensing & Development)" at bounding box center [257, 72] width 105 height 14
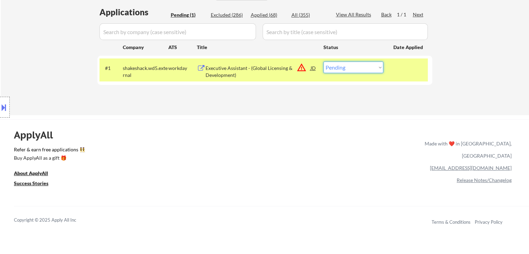
click at [347, 71] on select "Choose an option... Pending Applied Excluded (Questions) Excluded (Expired) Exc…" at bounding box center [353, 67] width 60 height 11
select select ""excluded__location_""
click at [323, 62] on select "Choose an option... Pending Applied Excluded (Questions) Excluded (Expired) Exc…" at bounding box center [353, 67] width 60 height 11
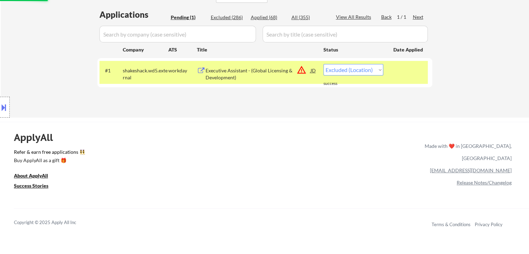
scroll to position [70, 0]
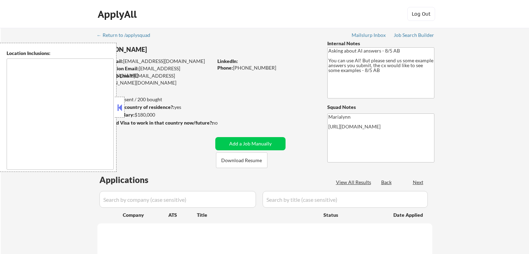
type textarea "[GEOGRAPHIC_DATA], [GEOGRAPHIC_DATA] [GEOGRAPHIC_DATA], [GEOGRAPHIC_DATA], [GEO…"
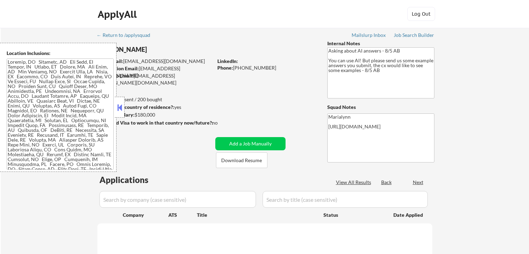
select select ""pending""
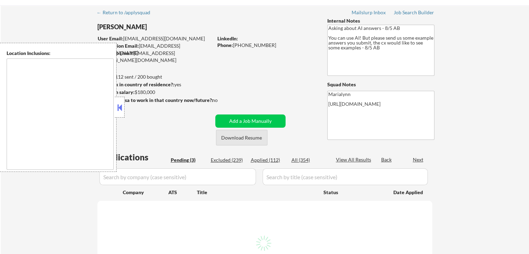
scroll to position [35, 0]
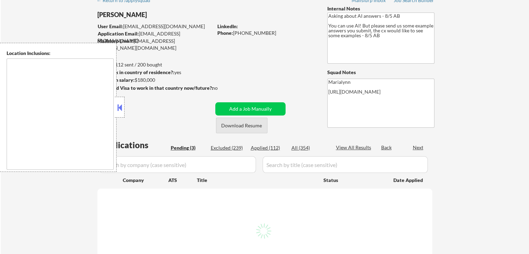
select select ""pending""
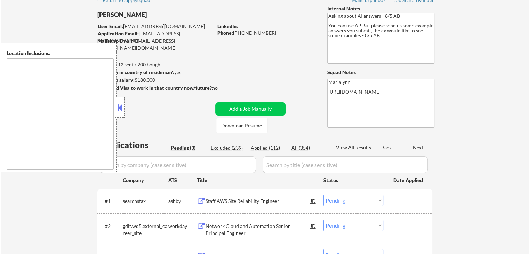
type textarea "[GEOGRAPHIC_DATA], [GEOGRAPHIC_DATA] [GEOGRAPHIC_DATA], [GEOGRAPHIC_DATA], [GEO…"
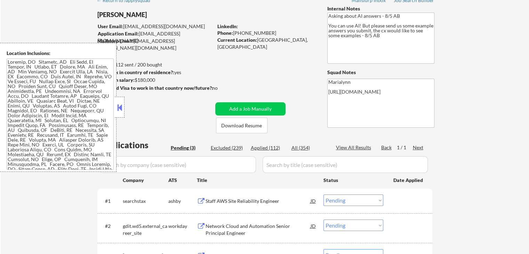
click at [117, 109] on button at bounding box center [120, 107] width 8 height 10
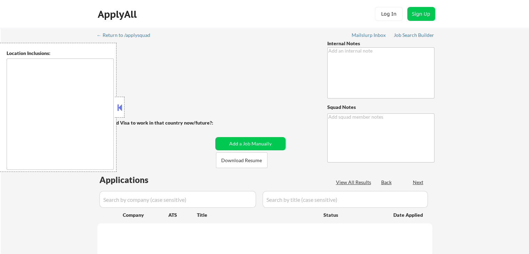
type textarea "CX wants to pause until after she attends [PERSON_NAME]'s session. 91 apps to g…"
type textarea "190 [PERSON_NAME]"
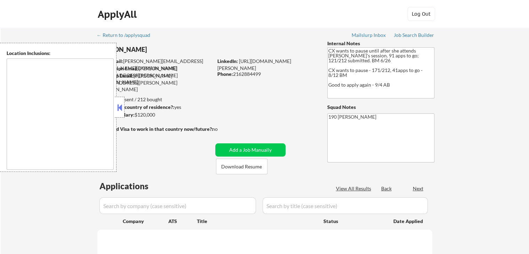
click at [121, 106] on button at bounding box center [120, 107] width 8 height 10
click at [119, 108] on button at bounding box center [120, 107] width 8 height 10
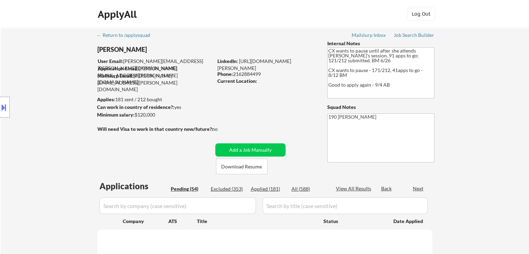
click at [230, 165] on button "Download Resume" at bounding box center [241, 166] width 51 height 16
select select ""pending""
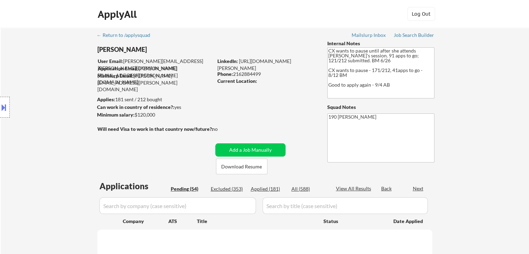
select select ""pending""
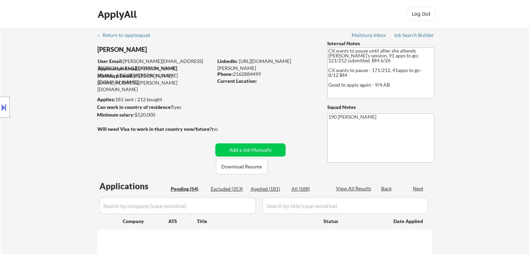
select select ""pending""
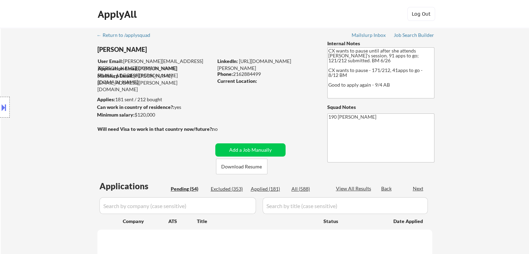
select select ""pending""
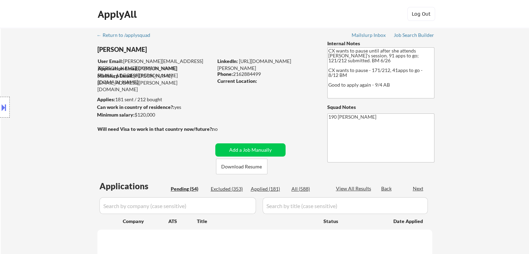
select select ""pending""
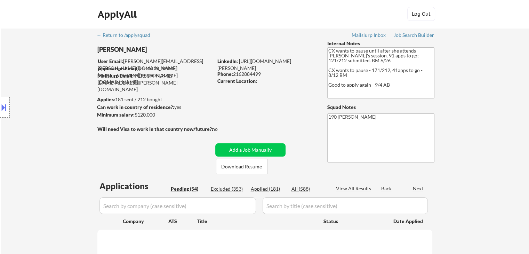
select select ""pending""
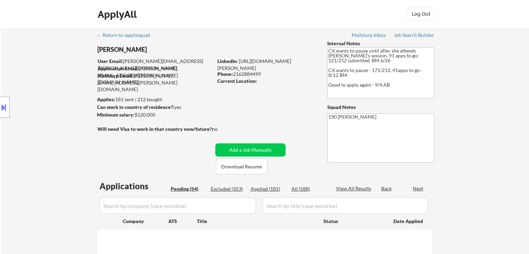
select select ""pending""
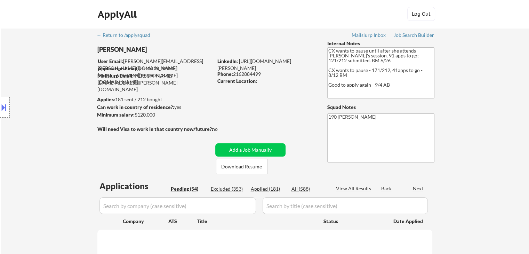
select select ""pending""
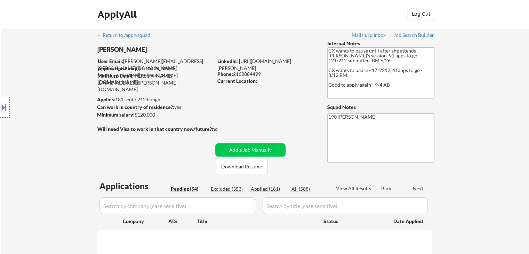
select select ""pending""
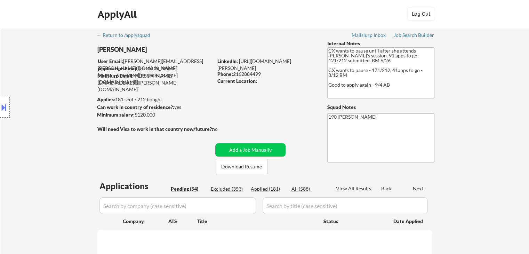
select select ""pending""
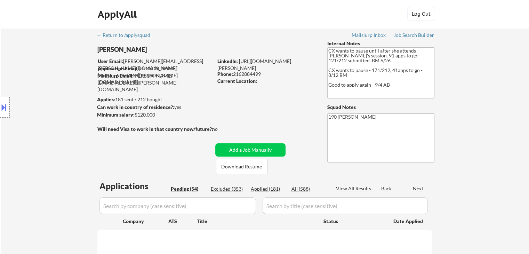
select select ""pending""
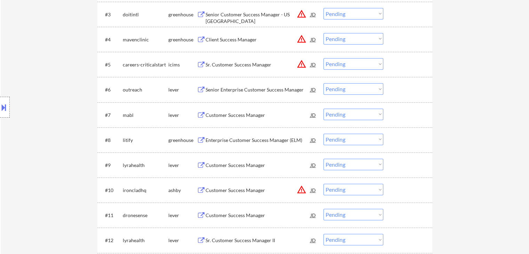
scroll to position [278, 0]
click at [235, 89] on div "Senior Enterprise Customer Success Manager" at bounding box center [257, 89] width 105 height 7
